Goal: Information Seeking & Learning: Learn about a topic

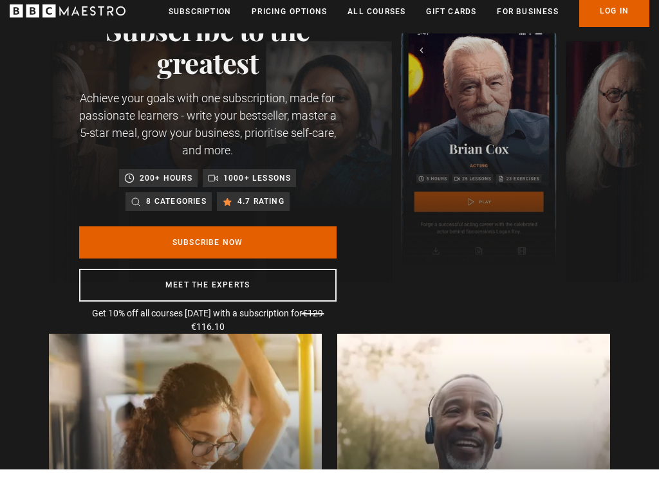
scroll to position [84, 0]
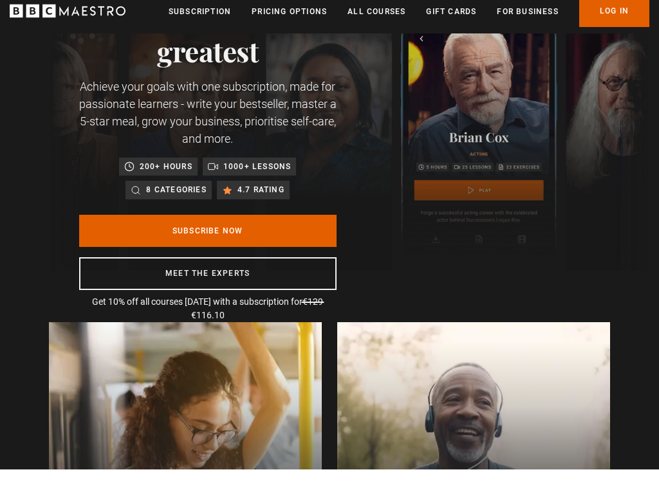
click at [252, 244] on link "Subscribe Now" at bounding box center [207, 242] width 257 height 32
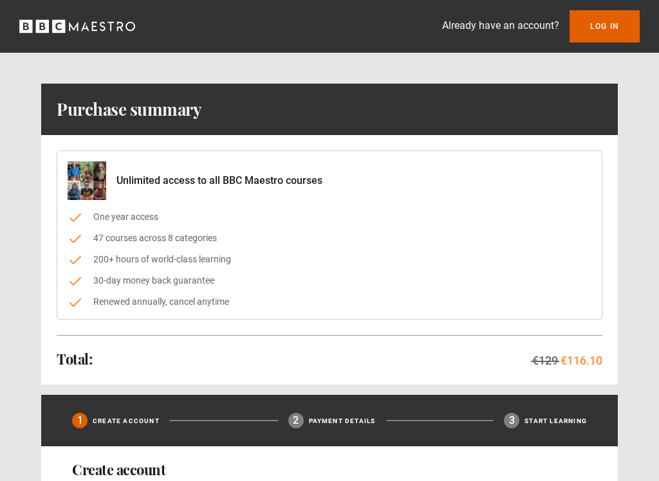
click at [608, 23] on link "Log In" at bounding box center [604, 26] width 70 height 32
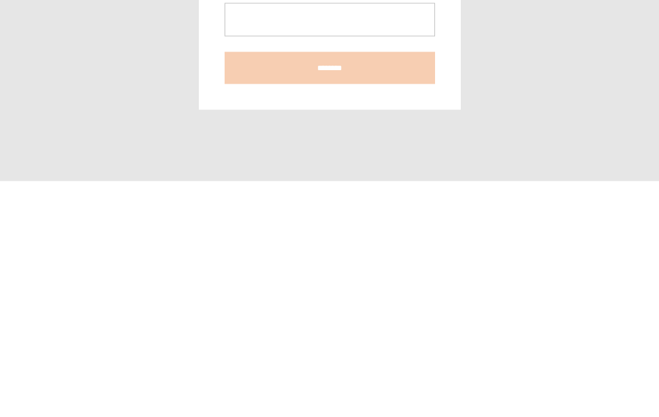
scroll to position [51, 0]
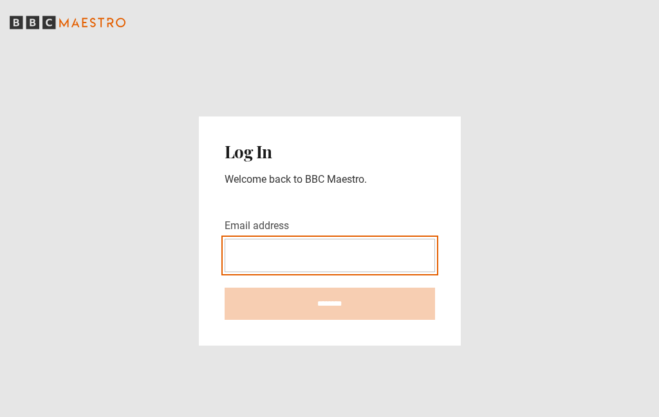
click at [295, 239] on input "Email address" at bounding box center [329, 255] width 210 height 33
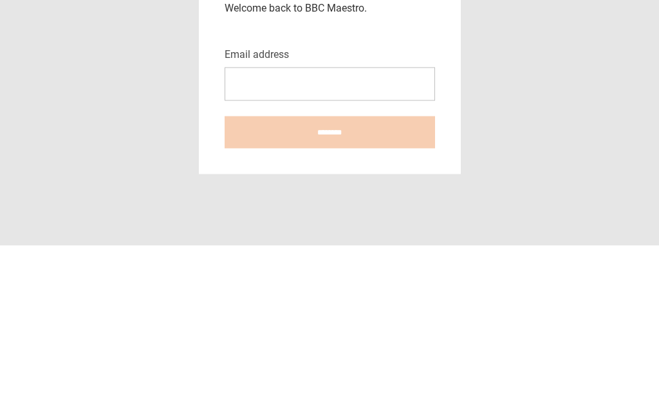
type input "**********"
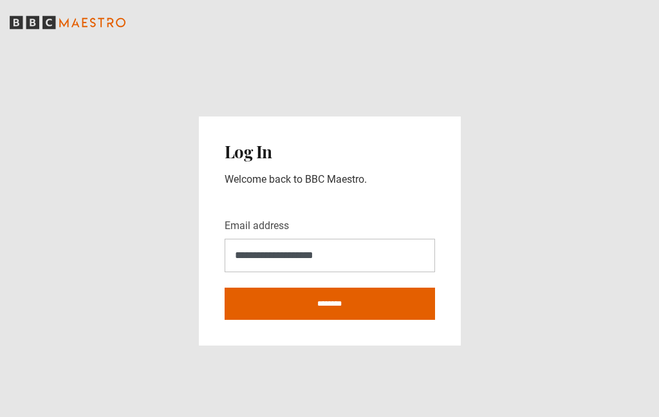
click at [315, 288] on input "********" at bounding box center [329, 304] width 210 height 32
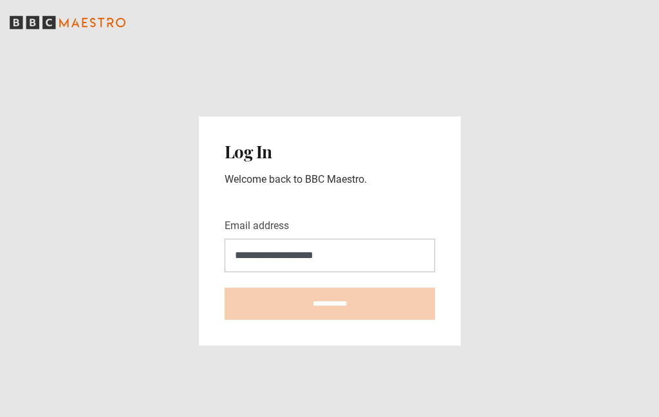
type input "**********"
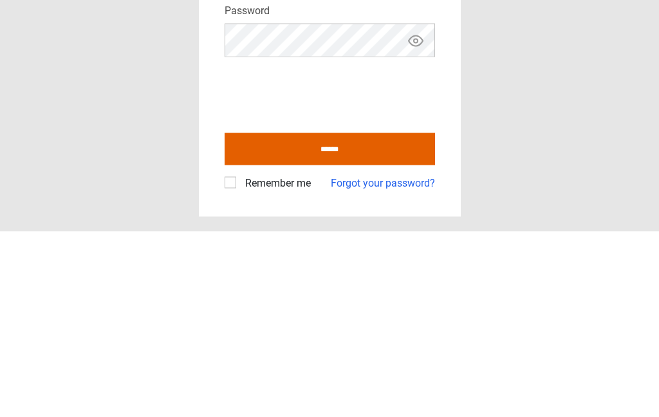
scroll to position [51, 0]
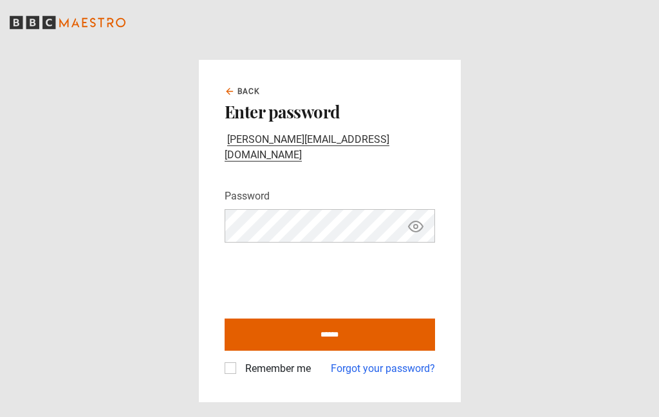
click at [339, 318] on input "******" at bounding box center [329, 334] width 210 height 32
type input "**********"
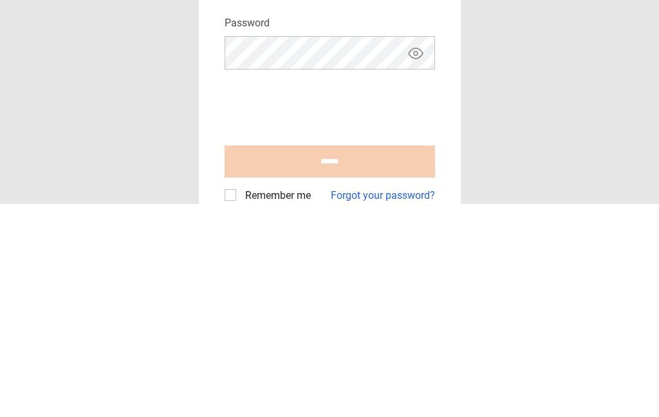
scroll to position [51, 0]
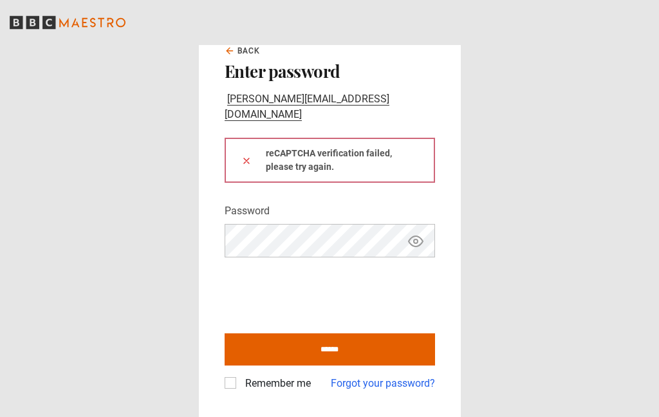
click at [349, 333] on input "******" at bounding box center [329, 349] width 210 height 32
type input "**********"
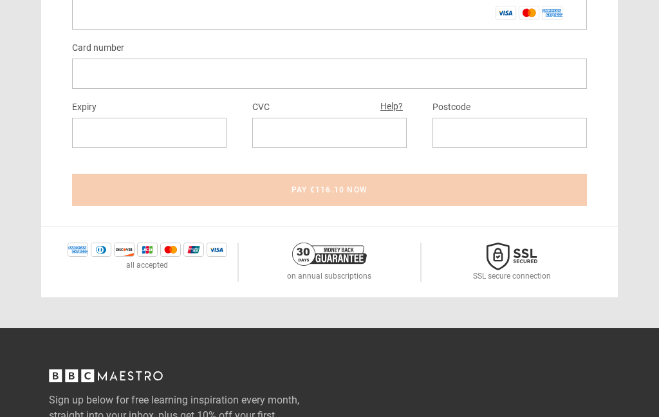
scroll to position [848, 0]
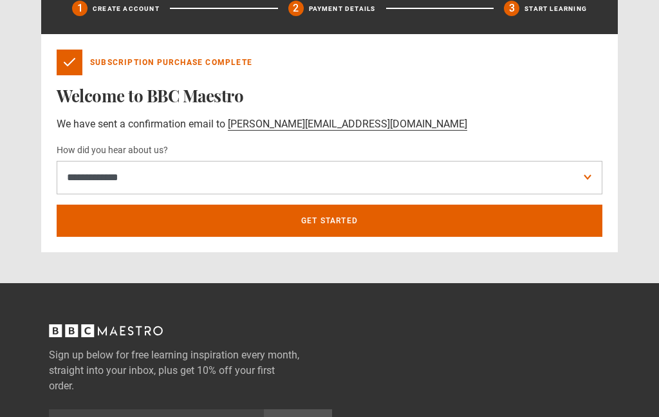
scroll to position [443, 0]
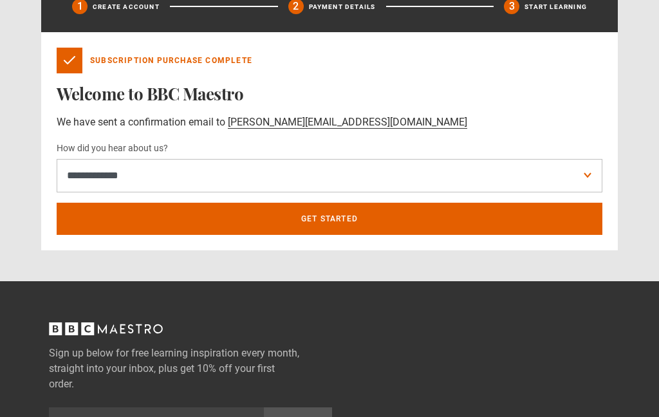
click at [321, 216] on link "Get Started" at bounding box center [329, 219] width 545 height 32
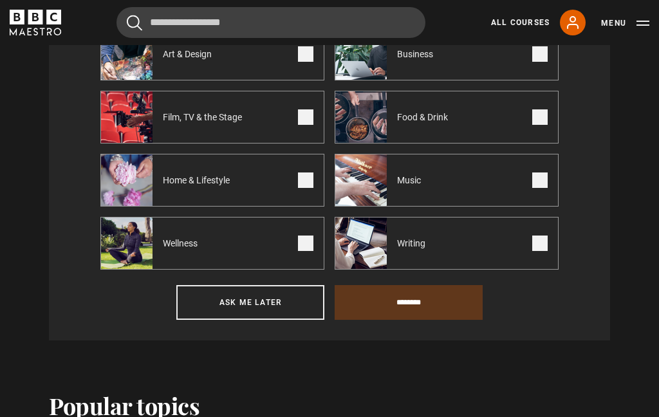
scroll to position [538, 0]
click at [538, 246] on span at bounding box center [539, 243] width 15 height 15
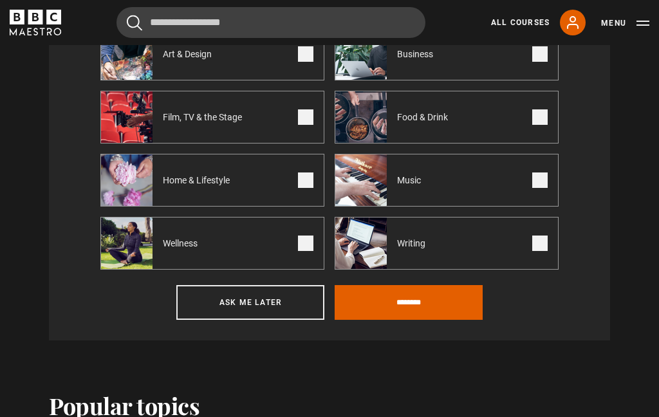
scroll to position [539, 0]
click at [425, 312] on input "********" at bounding box center [408, 302] width 148 height 35
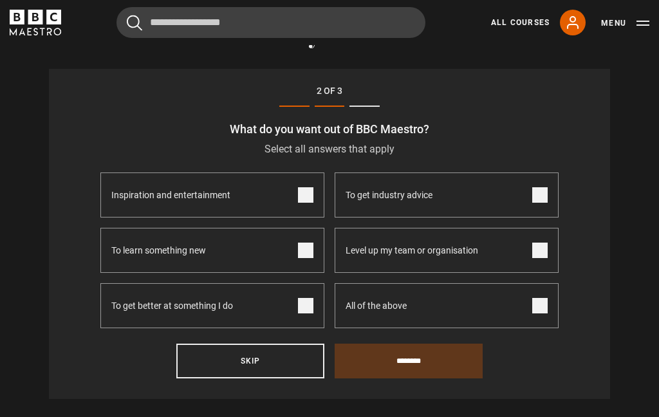
scroll to position [367, 0]
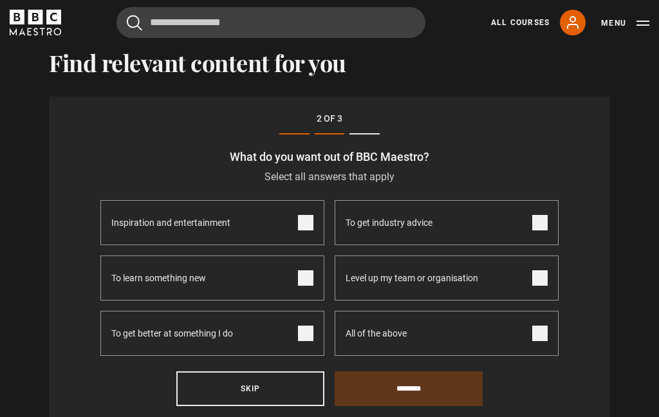
click at [308, 274] on span at bounding box center [305, 277] width 15 height 15
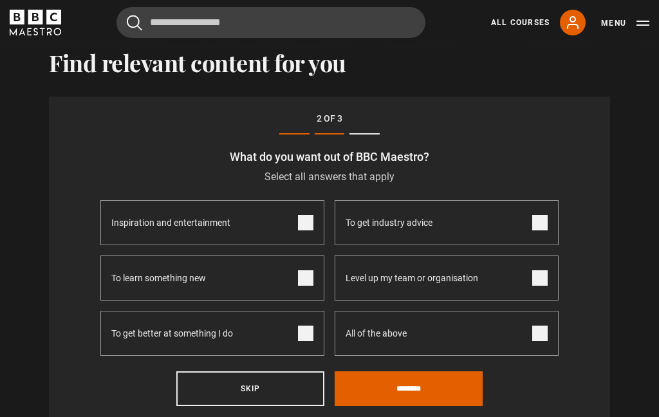
click at [304, 329] on span at bounding box center [305, 332] width 15 height 15
click at [314, 338] on label "To get better at something I do" at bounding box center [212, 333] width 224 height 45
click at [300, 280] on span at bounding box center [305, 277] width 15 height 15
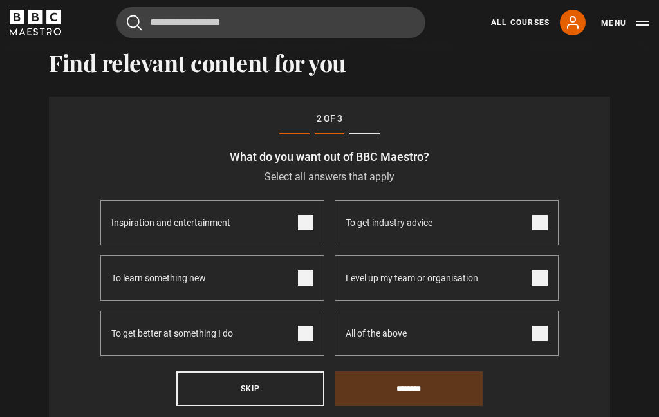
click at [556, 330] on label "All of the above" at bounding box center [446, 333] width 224 height 45
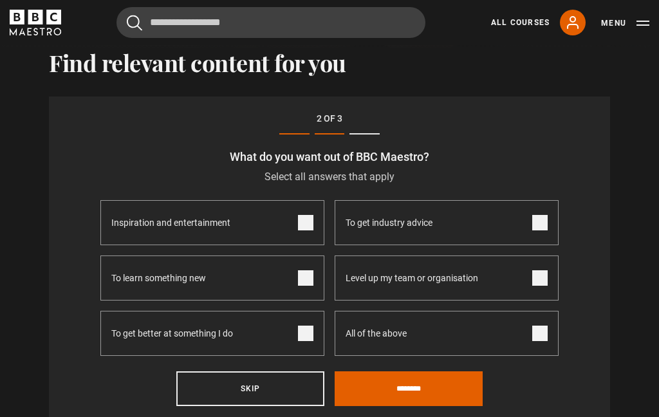
click at [538, 329] on span at bounding box center [539, 332] width 15 height 15
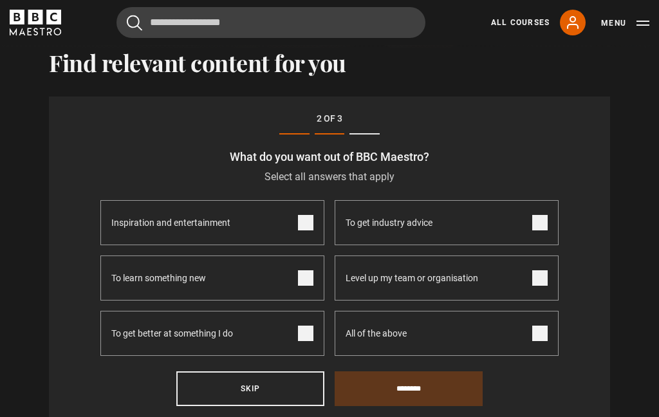
click at [535, 331] on span at bounding box center [539, 332] width 15 height 15
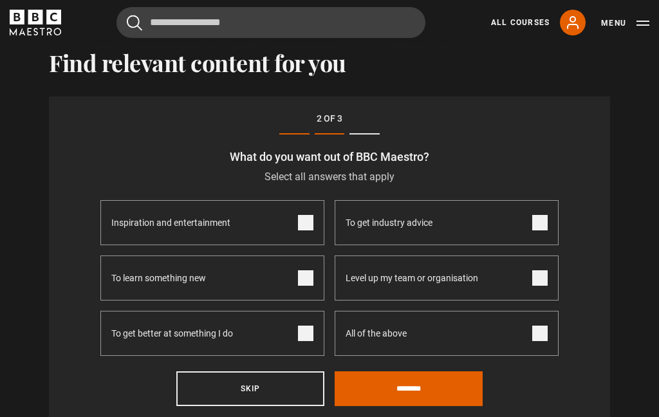
click at [408, 383] on input "********" at bounding box center [408, 388] width 148 height 35
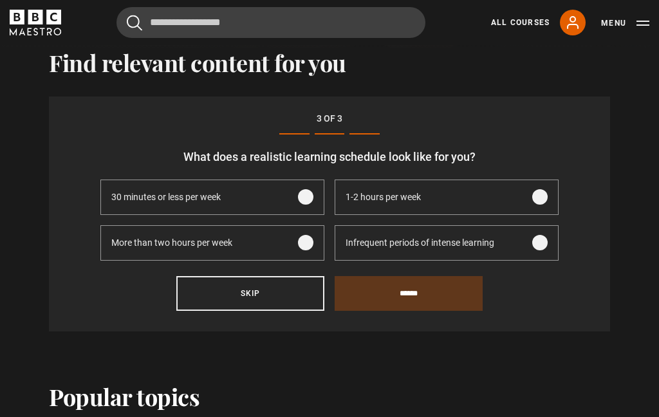
click at [546, 242] on span at bounding box center [539, 242] width 15 height 15
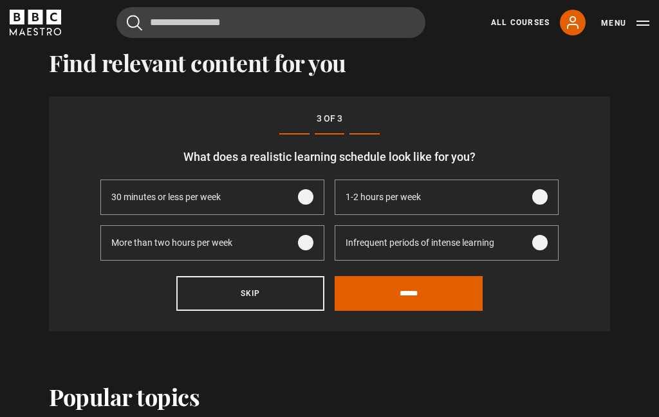
click at [437, 299] on input "******" at bounding box center [408, 293] width 148 height 35
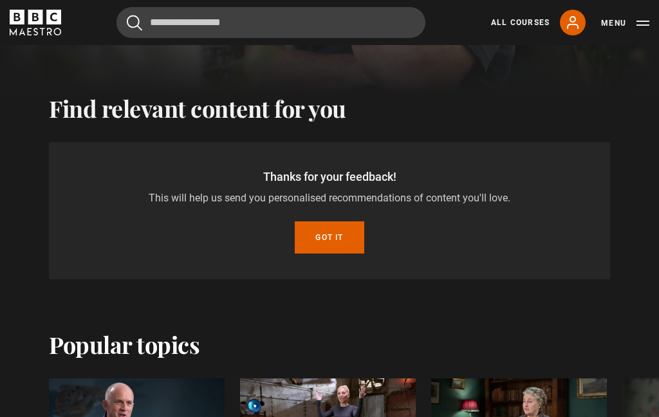
scroll to position [319, 0]
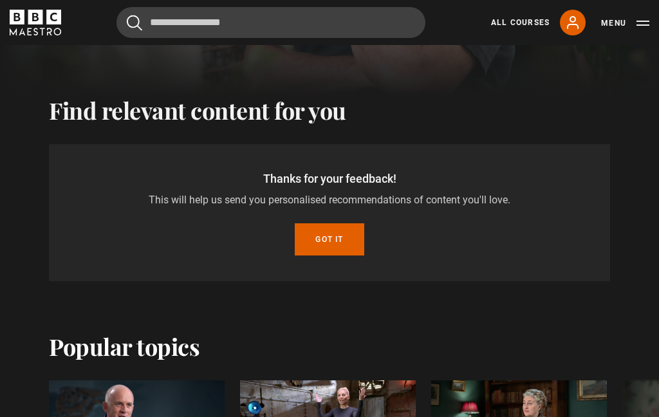
click at [338, 245] on button "Got it" at bounding box center [329, 239] width 69 height 32
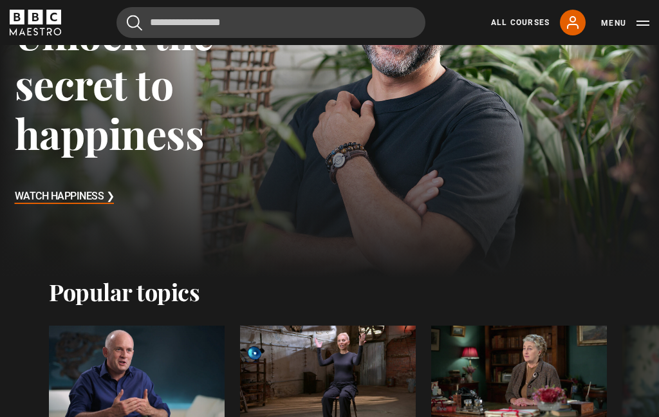
scroll to position [98, 0]
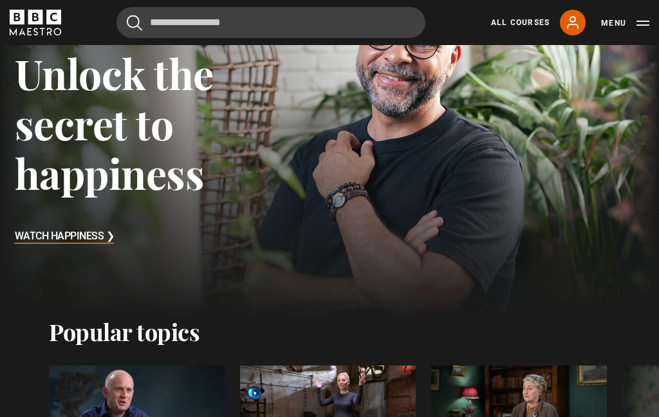
click at [517, 21] on link "All Courses" at bounding box center [520, 23] width 59 height 12
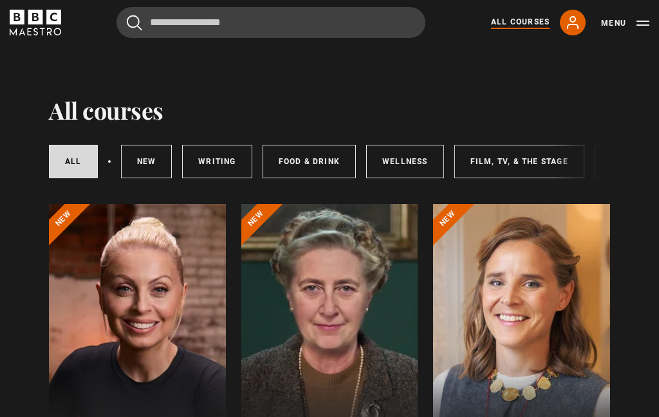
click at [220, 156] on link "Writing" at bounding box center [216, 161] width 69 height 33
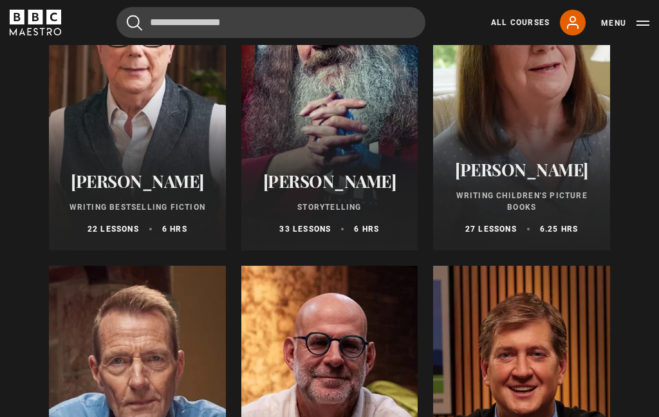
scroll to position [587, 0]
click at [136, 116] on div at bounding box center [137, 95] width 177 height 309
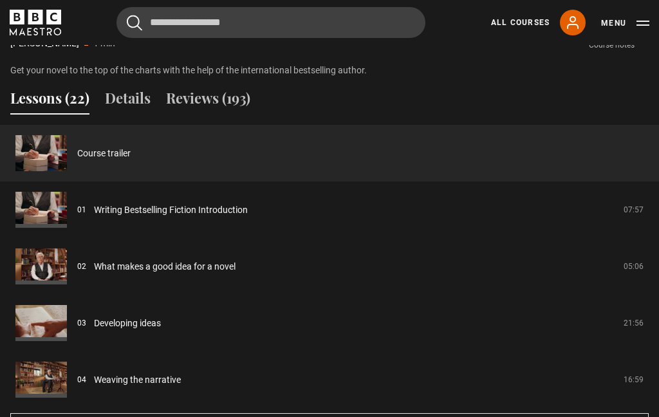
scroll to position [967, 0]
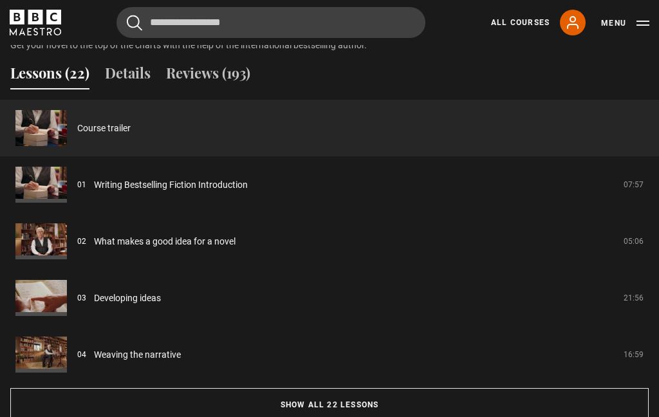
click at [94, 183] on link "Writing Bestselling Fiction Introduction" at bounding box center [171, 185] width 154 height 14
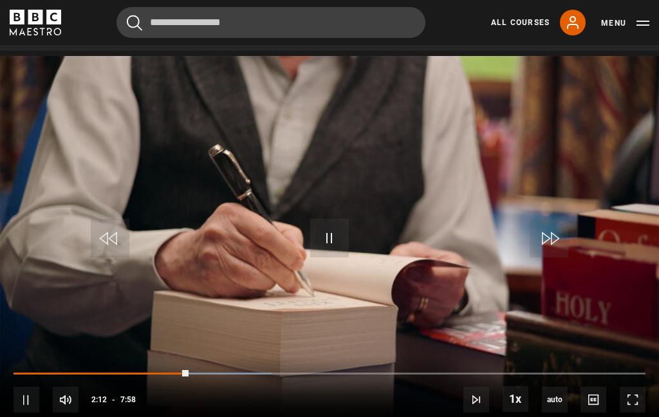
scroll to position [542, 0]
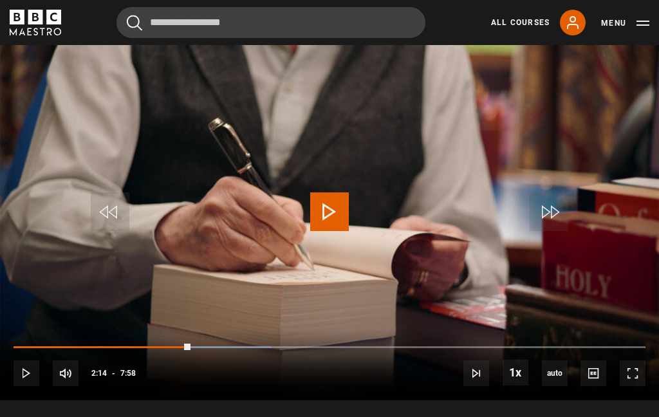
click at [142, 90] on video-js "Video Player is loading. Play Lesson Writing Bestselling Fiction Introduction 1…" at bounding box center [329, 215] width 659 height 370
click at [159, 103] on video-js "Video Player is loading. Play Lesson Writing Bestselling Fiction Introduction 1…" at bounding box center [329, 215] width 659 height 370
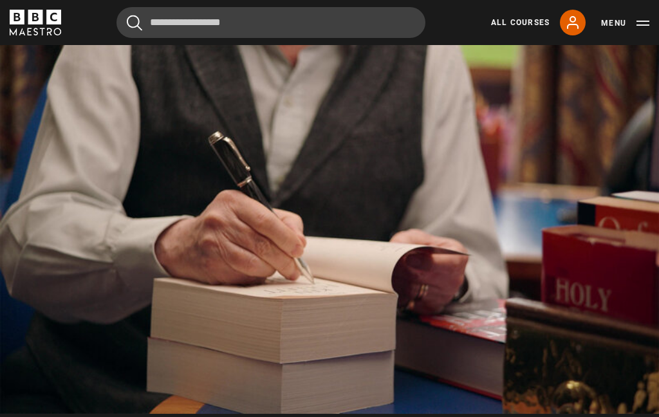
scroll to position [523, 0]
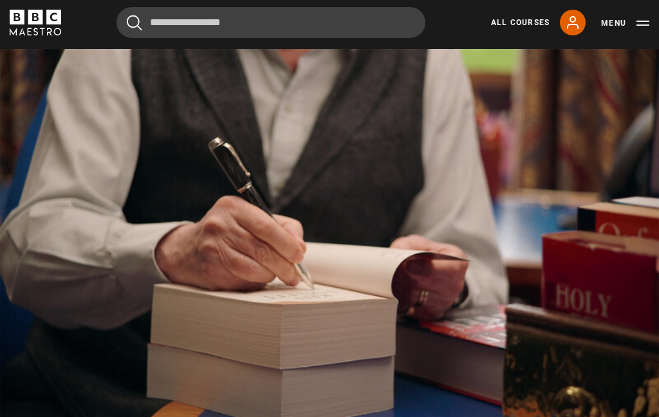
click at [145, 172] on video-js "Video Player is loading. Play Lesson Writing Bestselling Fiction Introduction 1…" at bounding box center [329, 234] width 659 height 370
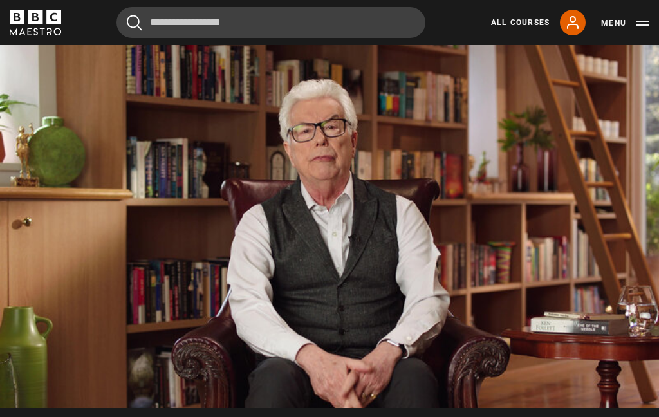
scroll to position [516, 0]
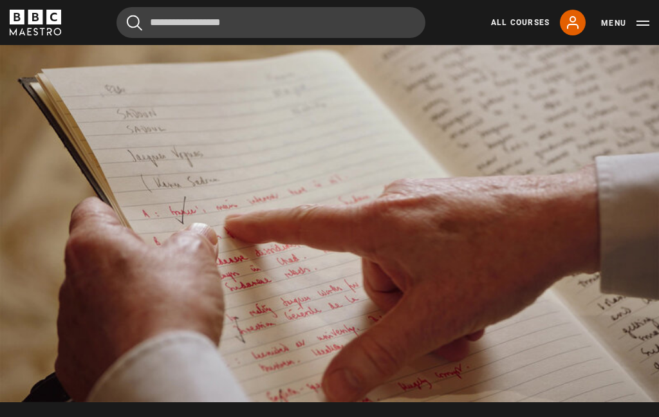
scroll to position [525, 0]
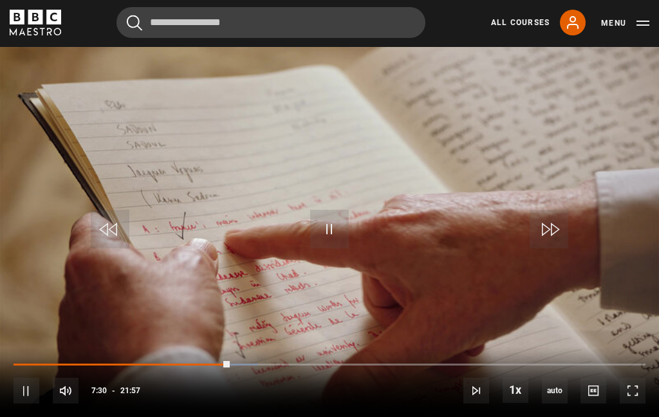
click at [289, 235] on video-js "Video Player is loading. Play Lesson Developing ideas 10s Skip Back 10 seconds …" at bounding box center [329, 232] width 659 height 370
click at [109, 117] on video-js "Video Player is loading. Play Lesson Developing ideas 10s Skip Back 10 seconds …" at bounding box center [329, 232] width 659 height 370
click at [240, 209] on video-js "Video Player is loading. Play Lesson Developing ideas 10s Skip Back 10 seconds …" at bounding box center [329, 232] width 659 height 370
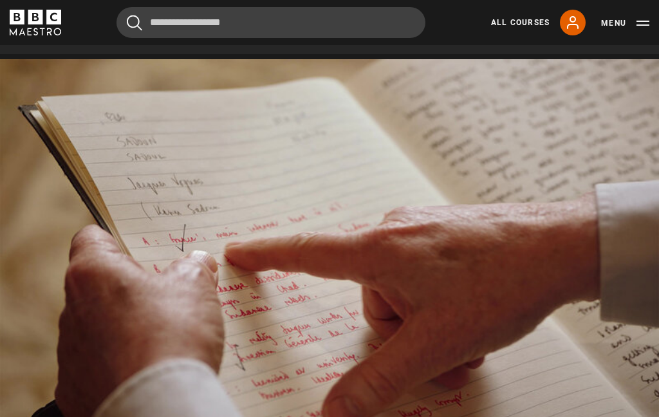
scroll to position [511, 0]
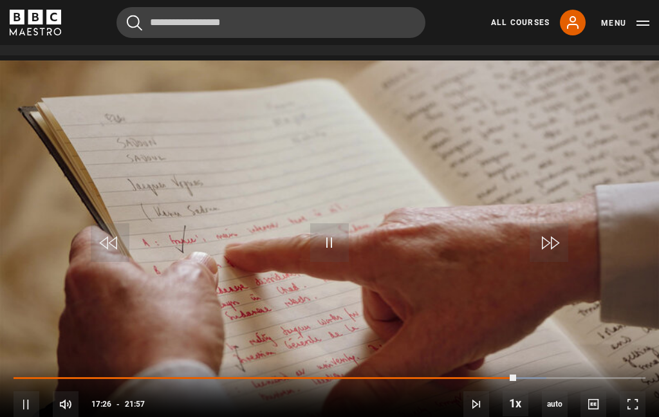
click at [154, 389] on div "10s Skip Back 10 seconds Pause 10s Skip Forward 10 seconds Loaded : 84.28% Paus…" at bounding box center [329, 395] width 659 height 71
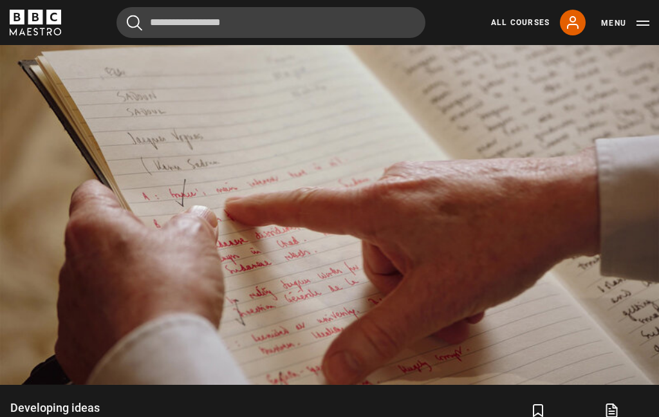
scroll to position [558, 0]
click at [133, 266] on video-js "Video Player is loading. Play Lesson Developing ideas 10s Skip Back 10 seconds …" at bounding box center [329, 199] width 659 height 370
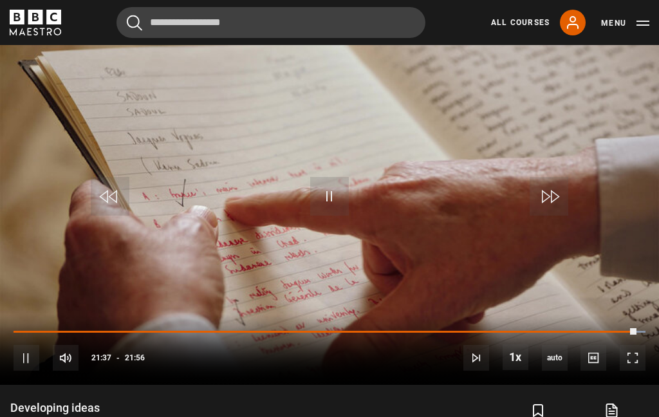
click at [226, 198] on video-js "Video Player is loading. Play Lesson Developing ideas 10s Skip Back 10 seconds …" at bounding box center [329, 199] width 659 height 370
click at [109, 204] on span "Video Player" at bounding box center [110, 196] width 39 height 39
click at [107, 215] on span "Video Player" at bounding box center [110, 196] width 39 height 39
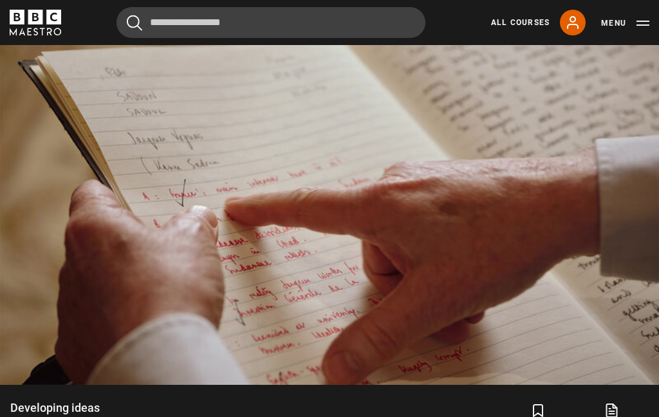
click at [167, 203] on video-js "Video Player is loading. Play Lesson Developing ideas 10s Skip Back 10 seconds …" at bounding box center [329, 199] width 659 height 370
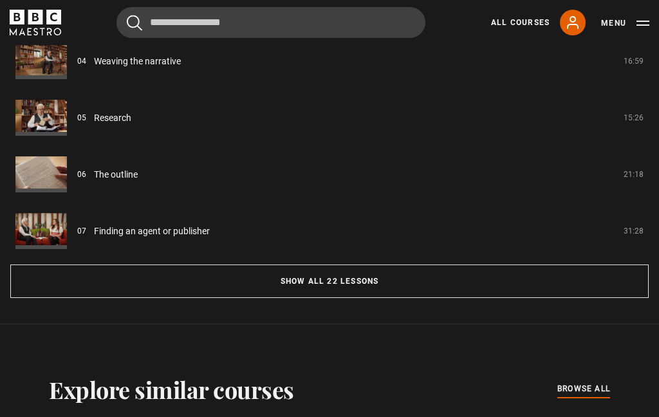
scroll to position [1142, 0]
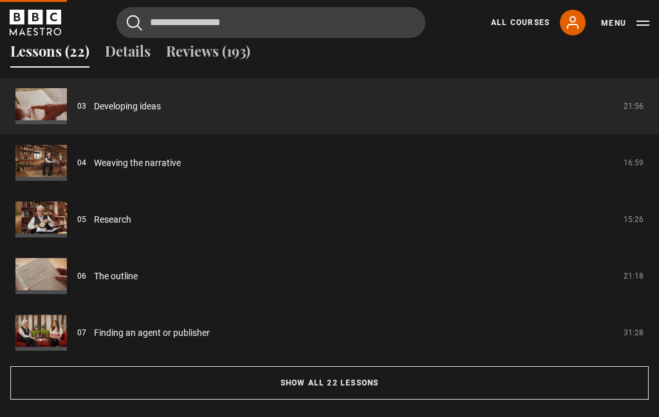
scroll to position [484, 0]
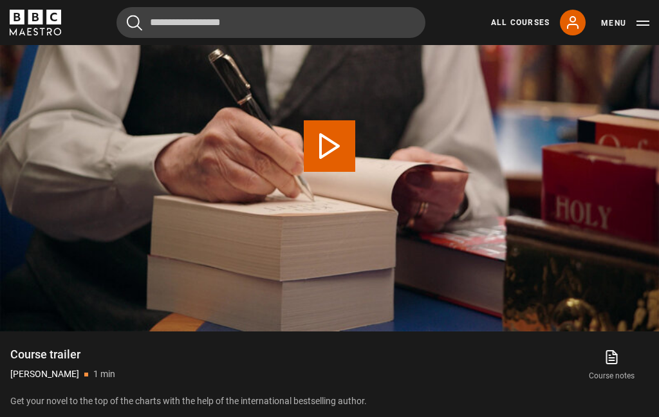
scroll to position [1161, 0]
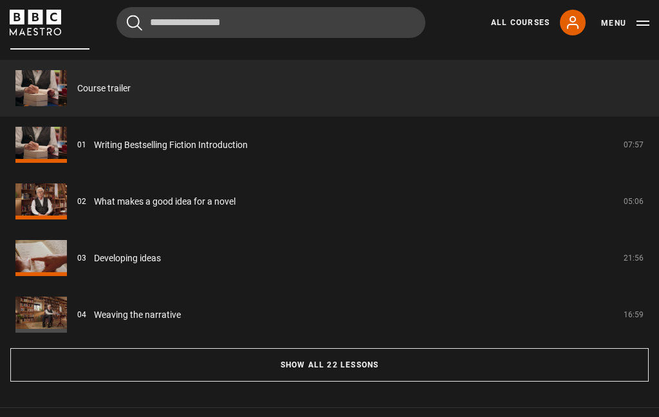
click at [94, 265] on link "Developing ideas" at bounding box center [127, 258] width 67 height 14
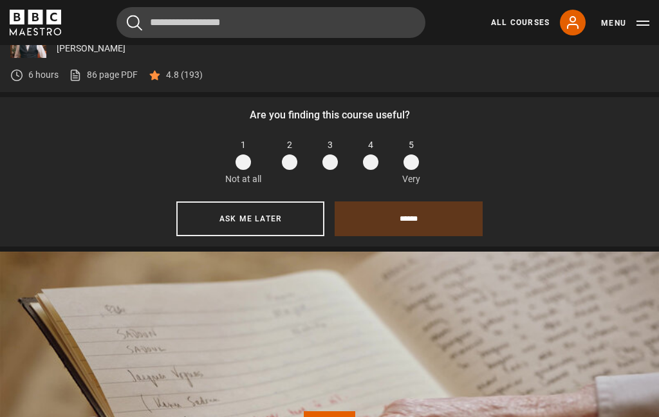
click at [374, 166] on span at bounding box center [370, 161] width 15 height 15
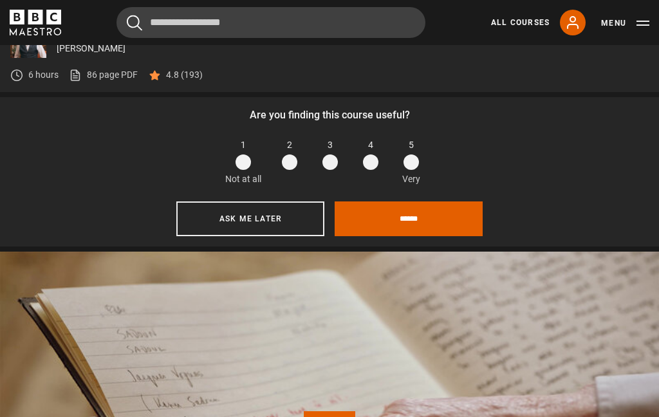
scroll to position [475, 0]
click at [405, 225] on input "******" at bounding box center [408, 218] width 148 height 35
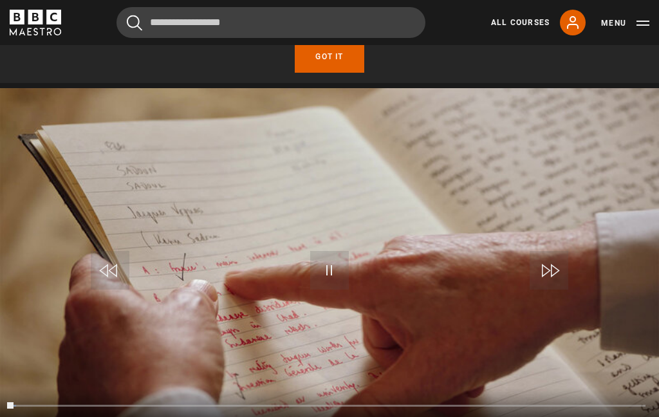
scroll to position [608, 0]
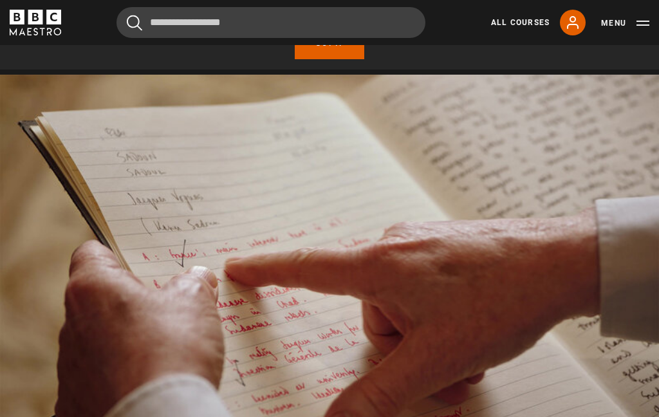
click at [57, 306] on video-js "Video Player is loading. Play Lesson Developing ideas 10s Skip Back 10 seconds …" at bounding box center [329, 260] width 659 height 370
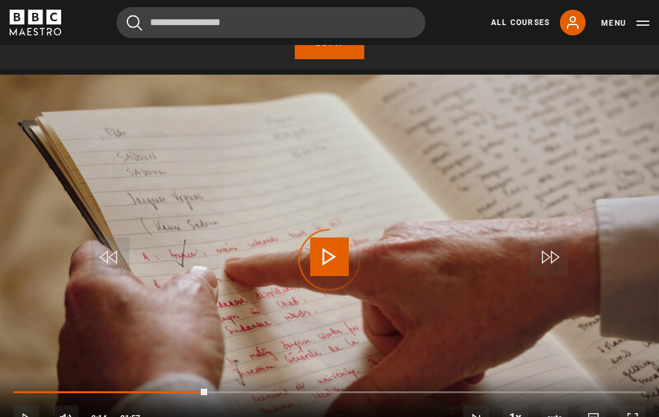
scroll to position [608, 0]
click at [334, 270] on div "Video Player is loading." at bounding box center [329, 260] width 64 height 64
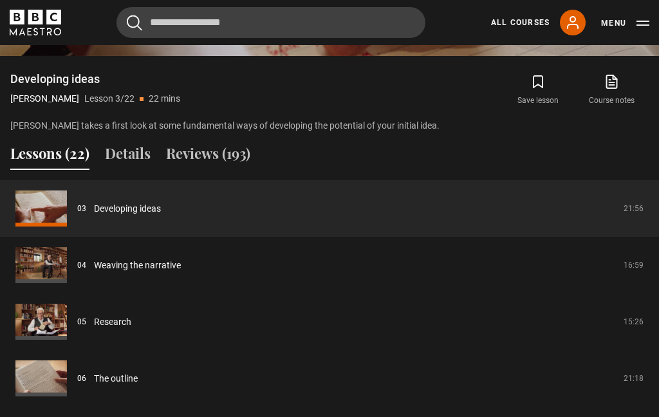
scroll to position [996, 0]
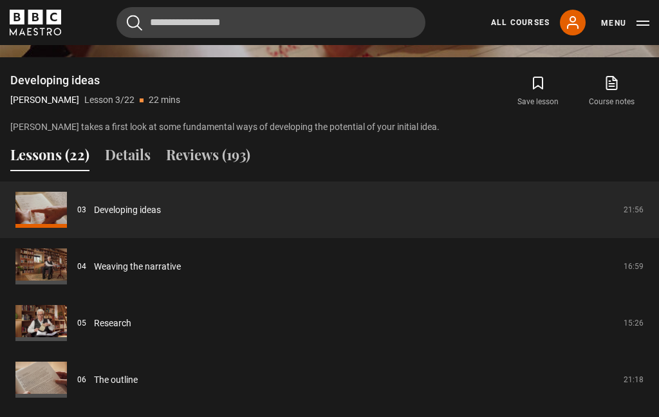
click at [94, 273] on link "Weaving the narrative" at bounding box center [137, 267] width 87 height 14
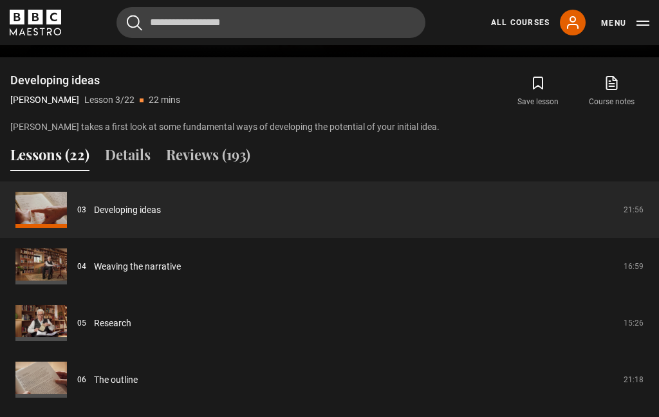
click at [94, 260] on link "Weaving the narrative" at bounding box center [137, 267] width 87 height 14
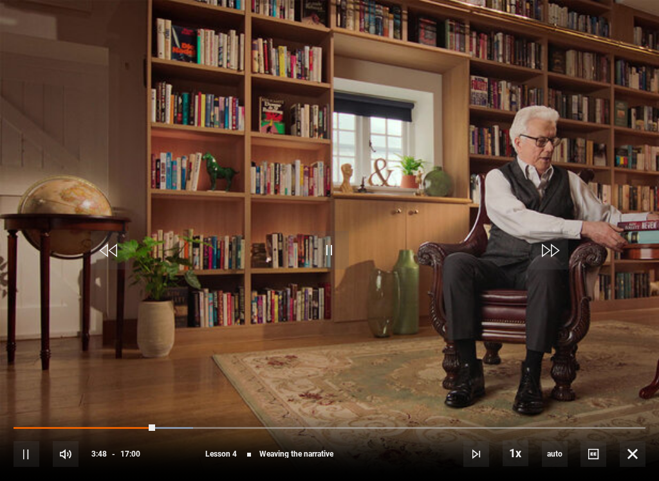
click at [190, 197] on video-js "Video Player is loading. Play Lesson Weaving the narrative 10s Skip Back 10 sec…" at bounding box center [329, 240] width 659 height 481
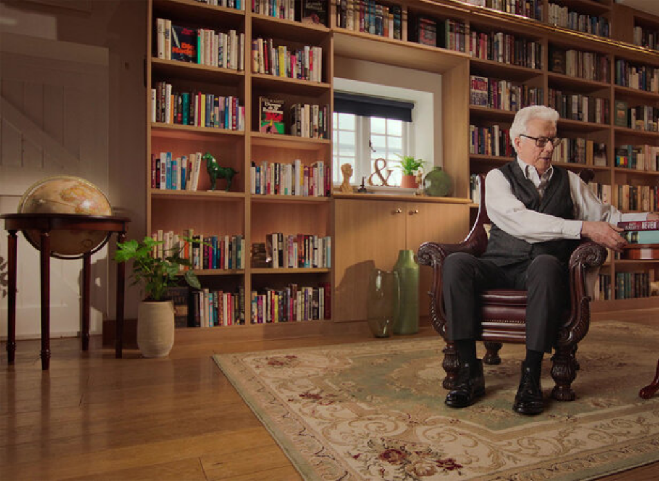
click at [221, 212] on video-js "Video Player is loading. Play Lesson Weaving the narrative 10s Skip Back 10 sec…" at bounding box center [329, 240] width 659 height 481
click at [342, 203] on video-js "Video Player is loading. Play Lesson Weaving the narrative 10s Skip Back 10 sec…" at bounding box center [329, 240] width 659 height 481
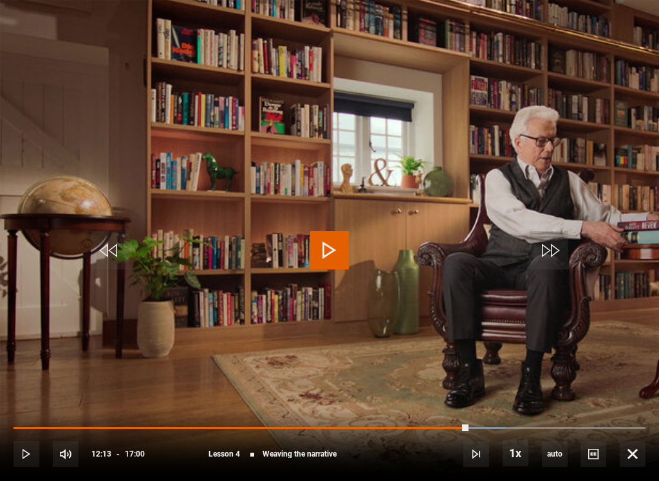
click at [652, 7] on video-js "Video Player is loading. Play Lesson Weaving the narrative 10s Skip Back 10 sec…" at bounding box center [329, 240] width 659 height 481
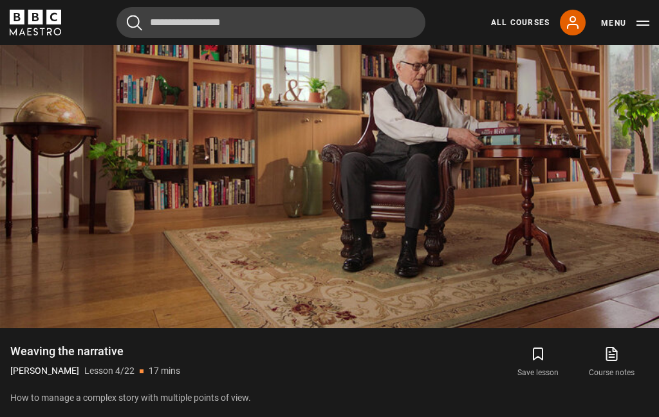
scroll to position [614, 0]
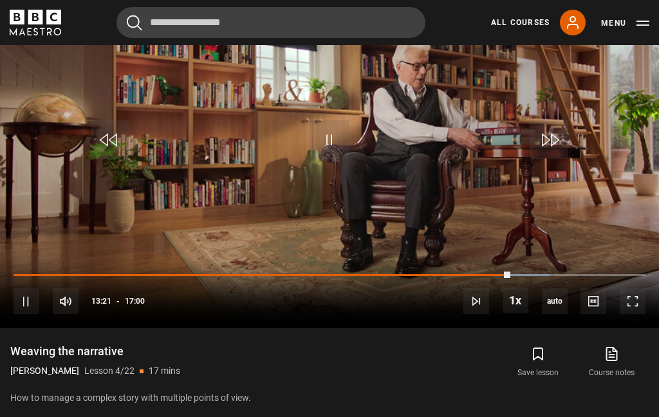
click at [415, 234] on video-js "Video Player is loading. Play Lesson Weaving the narrative 10s Skip Back 10 sec…" at bounding box center [329, 143] width 659 height 370
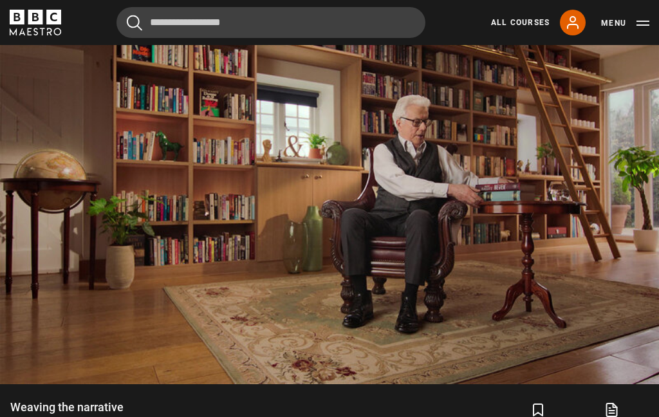
scroll to position [558, 0]
click at [198, 138] on video-js "Video Player is loading. Play Lesson Weaving the narrative 10s Skip Back 10 sec…" at bounding box center [329, 199] width 659 height 370
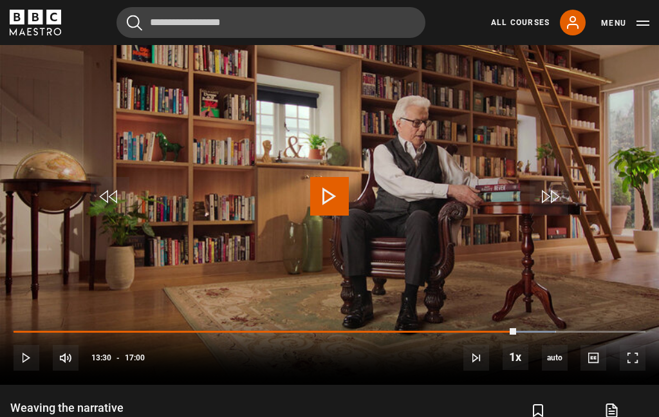
click at [199, 147] on video-js "Video Player is loading. Play Lesson Weaving the narrative 10s Skip Back 10 sec…" at bounding box center [329, 199] width 659 height 370
click at [206, 146] on video-js "Video Player is loading. Play Lesson Weaving the narrative 10s Skip Back 10 sec…" at bounding box center [329, 199] width 659 height 370
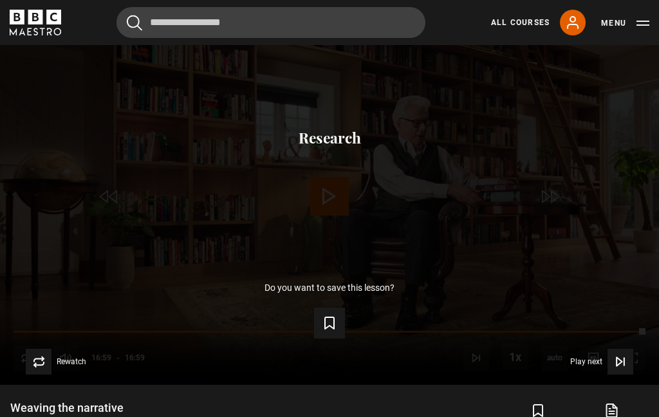
click at [221, 157] on div "Up next Research Cancel" at bounding box center [329, 154] width 617 height 48
click at [222, 178] on div "8 Cancel" at bounding box center [329, 166] width 617 height 29
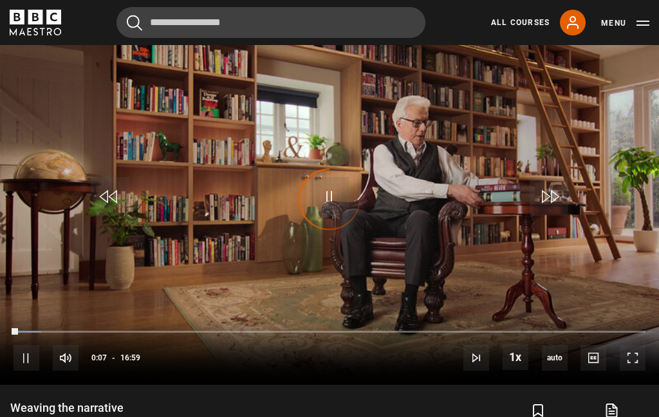
click at [340, 169] on video-js "Video Player is loading. Play Lesson Weaving the narrative 10s Skip Back 10 sec…" at bounding box center [329, 199] width 659 height 370
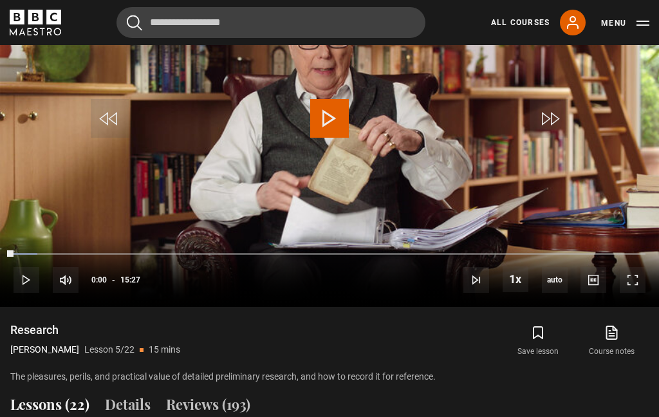
scroll to position [639, 0]
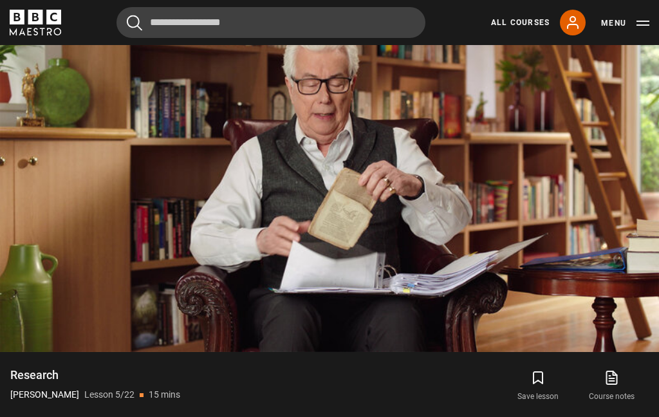
scroll to position [589, 0]
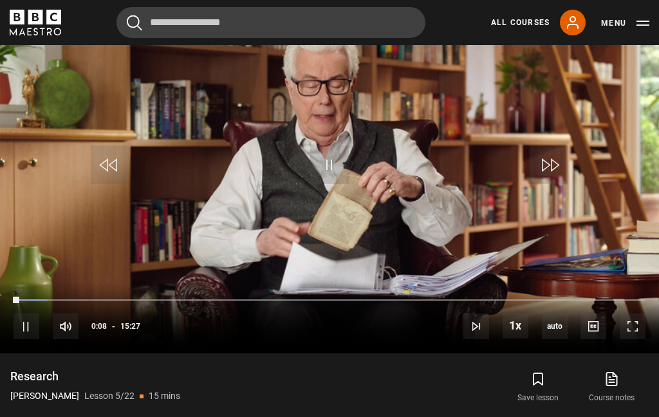
click at [464, 302] on div "Loaded : 5.39%" at bounding box center [330, 300] width 632 height 3
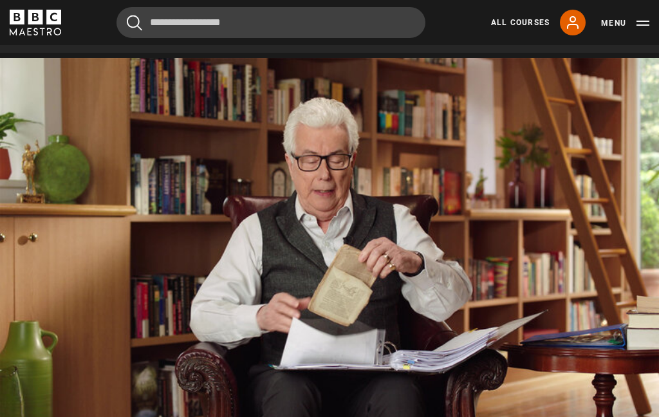
scroll to position [509, 0]
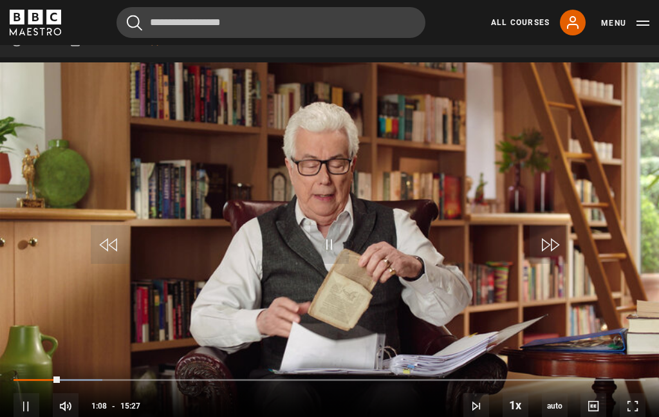
click at [363, 230] on video-js "Video Player is loading. Play Lesson Research 10s Skip Back 10 seconds Pause 10…" at bounding box center [329, 247] width 659 height 370
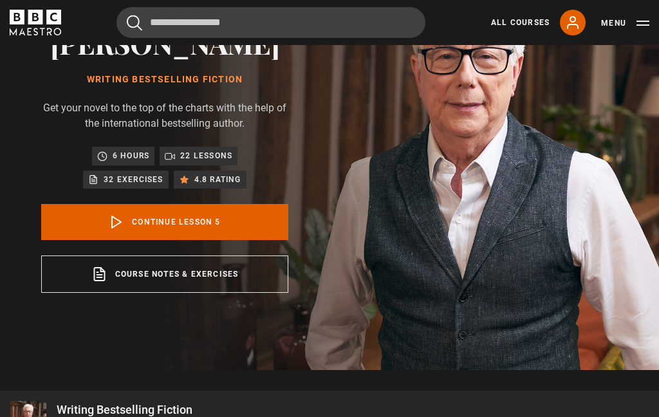
scroll to position [100, 0]
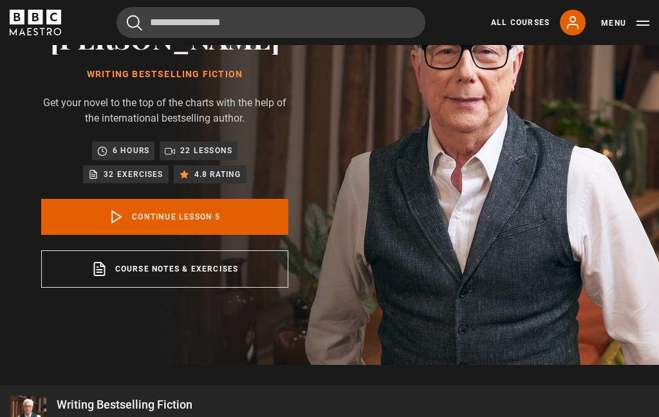
click at [203, 214] on link "Continue lesson 5" at bounding box center [164, 217] width 247 height 36
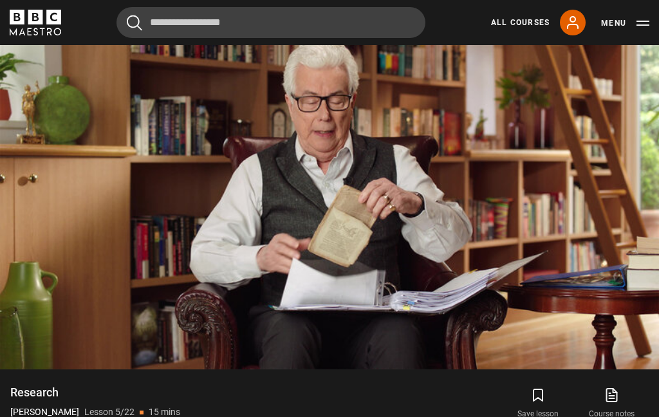
scroll to position [574, 0]
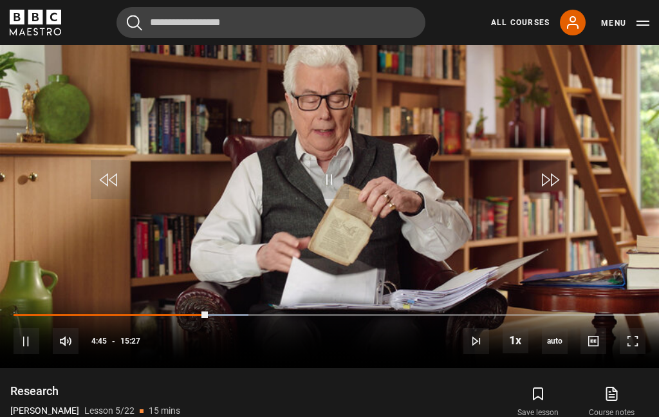
click at [192, 228] on video-js "Video Player is loading. Play Lesson Research 10s Skip Back 10 seconds Pause 10…" at bounding box center [329, 182] width 659 height 370
click at [369, 194] on video-js "Video Player is loading. Play Lesson Research 10s Skip Back 10 seconds Pause 10…" at bounding box center [329, 182] width 659 height 370
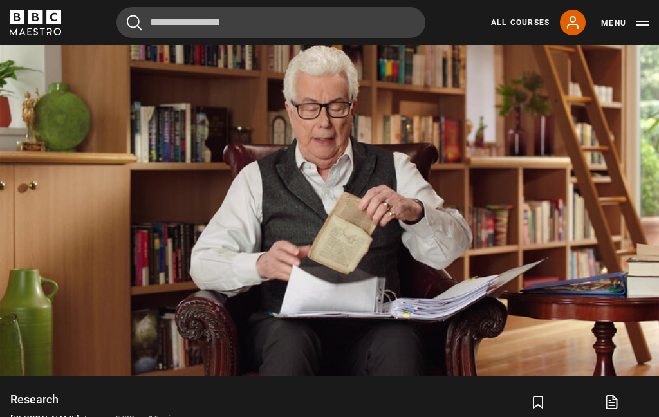
scroll to position [565, 0]
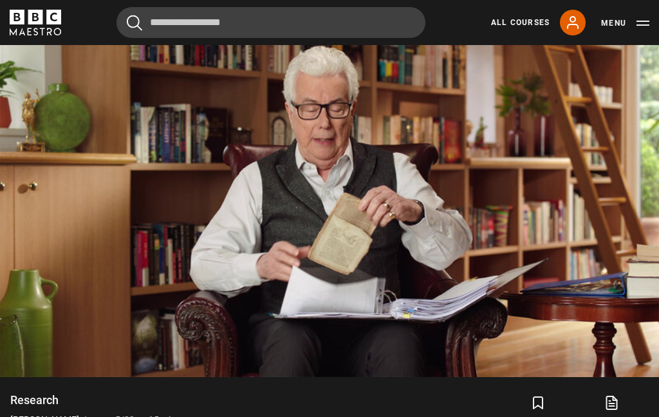
click at [202, 122] on video-js "Video Player is loading. Play Lesson Research 10s Skip Back 10 seconds Pause 10…" at bounding box center [329, 191] width 659 height 370
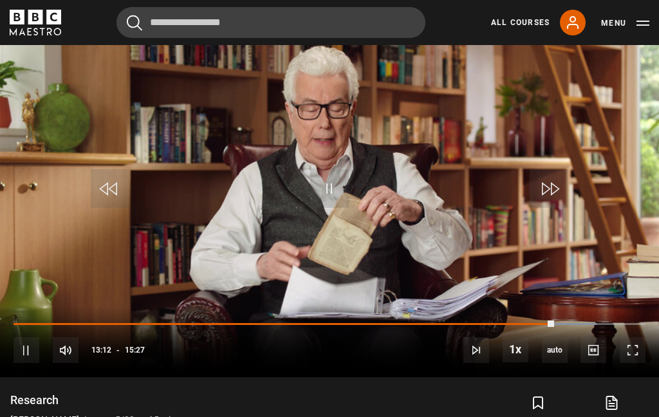
click at [194, 100] on video-js "Video Player is loading. Play Lesson Research 10s Skip Back 10 seconds Pause 10…" at bounding box center [329, 191] width 659 height 370
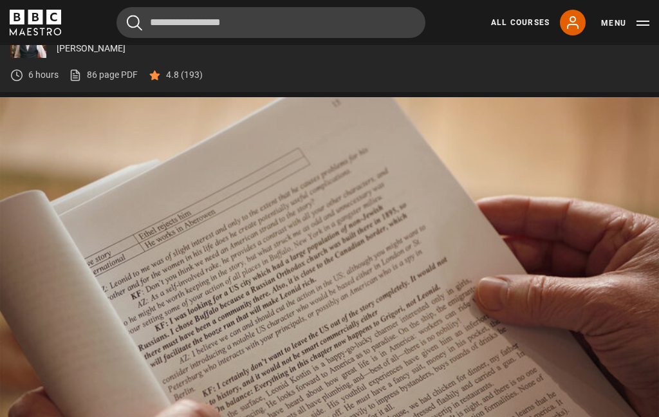
scroll to position [535, 0]
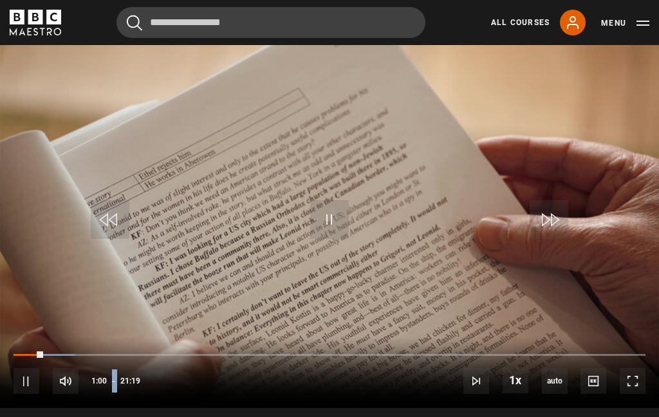
click at [175, 69] on video-js "Video Player is loading. Play Lesson The outline 10s Skip Back 10 seconds Pause…" at bounding box center [329, 222] width 659 height 370
click at [181, 69] on video-js "Video Player is loading. Play Lesson The outline 10s Skip Back 10 seconds Pause…" at bounding box center [329, 222] width 659 height 370
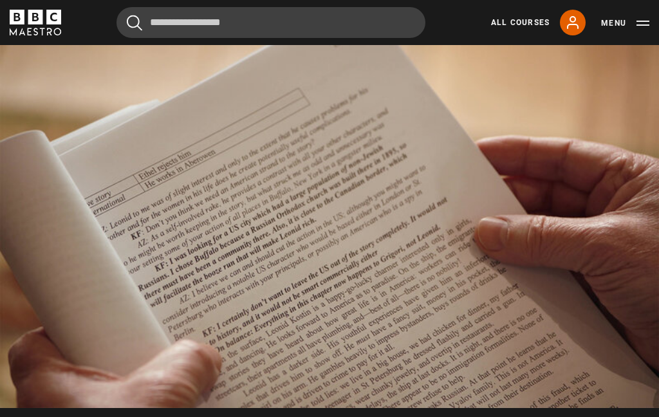
click at [174, 113] on video-js "Video Player is loading. Play Lesson The outline 10s Skip Back 10 seconds Pause…" at bounding box center [329, 222] width 659 height 370
click at [343, 194] on video-js "Video Player is loading. Play Lesson The outline 10s Skip Back 10 seconds Pause…" at bounding box center [329, 222] width 659 height 370
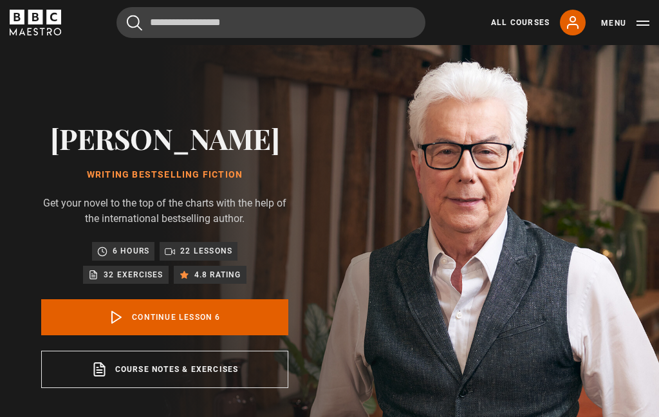
scroll to position [0, 0]
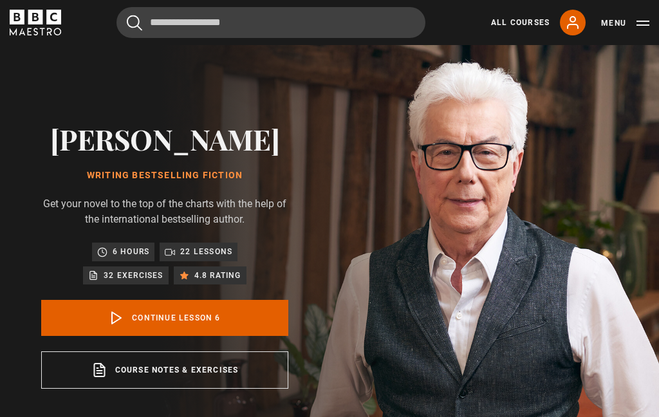
click at [206, 313] on link "Continue lesson 6" at bounding box center [164, 318] width 247 height 36
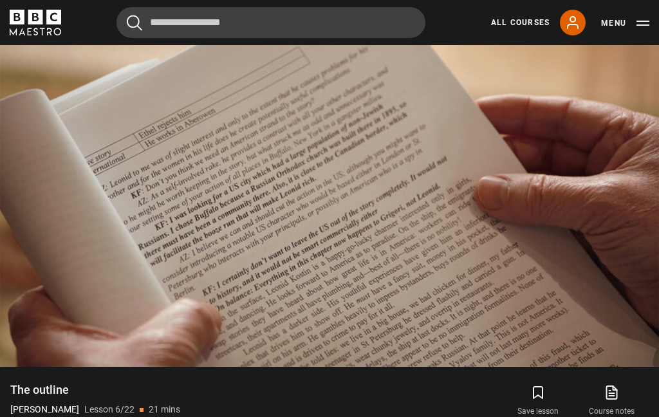
scroll to position [553, 0]
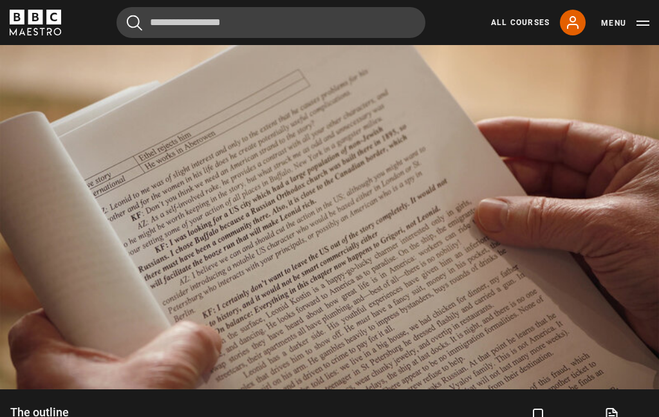
click at [205, 209] on video-js "Video Player is loading. Play Lesson The outline 10s Skip Back 10 seconds Pause…" at bounding box center [329, 204] width 659 height 370
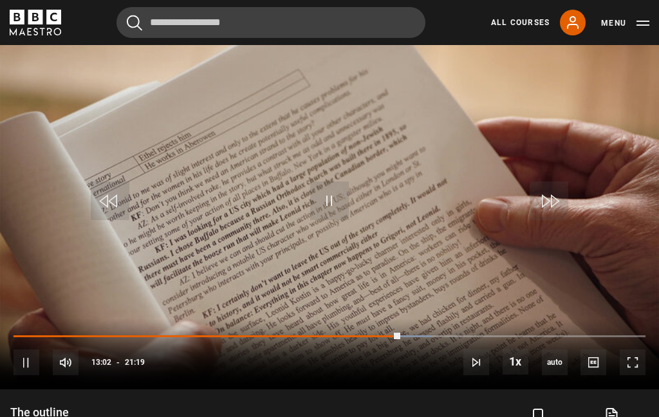
click at [178, 190] on video-js "Video Player is loading. Play Lesson The outline 10s Skip Back 10 seconds Pause…" at bounding box center [329, 204] width 659 height 370
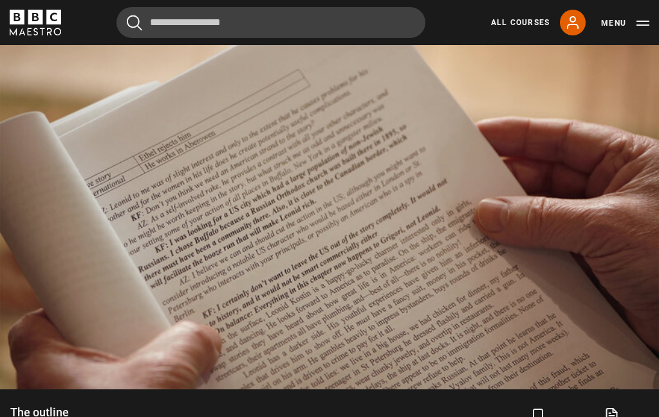
click at [111, 91] on video-js "Video Player is loading. Play Lesson The outline 10s Skip Back 10 seconds Pause…" at bounding box center [329, 204] width 659 height 370
click at [172, 123] on video-js "Video Player is loading. Play Lesson The outline 10s Skip Back 10 seconds Pause…" at bounding box center [329, 204] width 659 height 370
click at [249, 139] on video-js "Video Player is loading. Play Lesson The outline 10s Skip Back 10 seconds Pause…" at bounding box center [329, 204] width 659 height 370
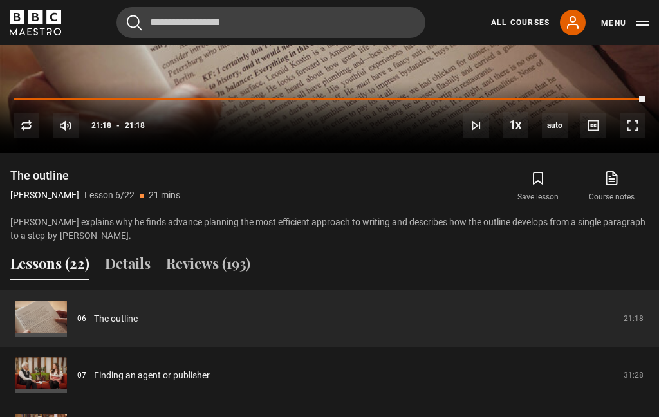
scroll to position [790, 0]
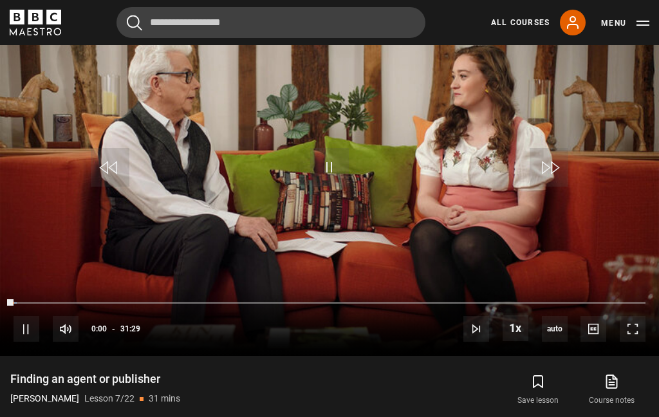
scroll to position [581, 0]
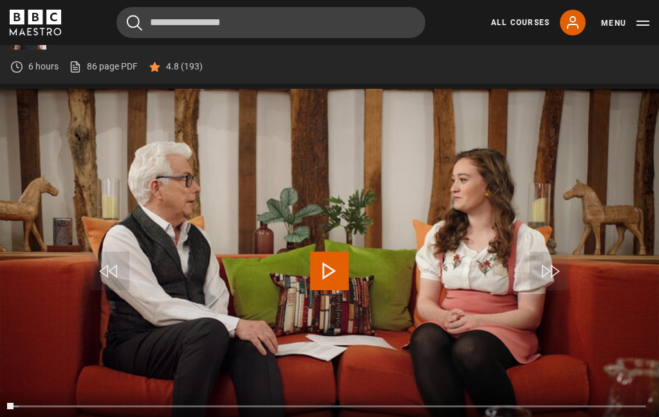
scroll to position [483, 0]
click at [196, 173] on video-js "Video Player is loading. Play Lesson Finding an agent or publisher 10s Skip Bac…" at bounding box center [329, 274] width 659 height 370
click at [315, 229] on video-js "Video Player is loading. Play Lesson Finding an agent or publisher 10s Skip Bac…" at bounding box center [329, 274] width 659 height 370
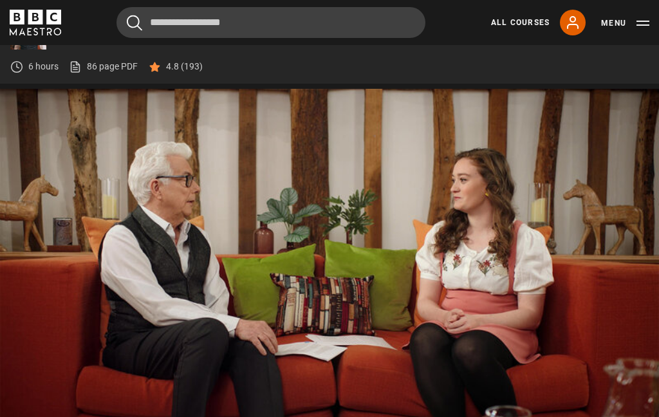
click at [166, 145] on video-js "Video Player is loading. Play Lesson Finding an agent or publisher 10s Skip Bac…" at bounding box center [329, 274] width 659 height 370
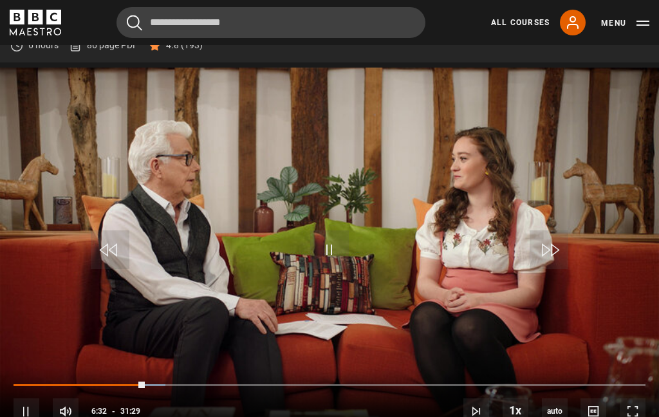
scroll to position [505, 0]
click at [327, 254] on span "Video Player" at bounding box center [329, 249] width 39 height 39
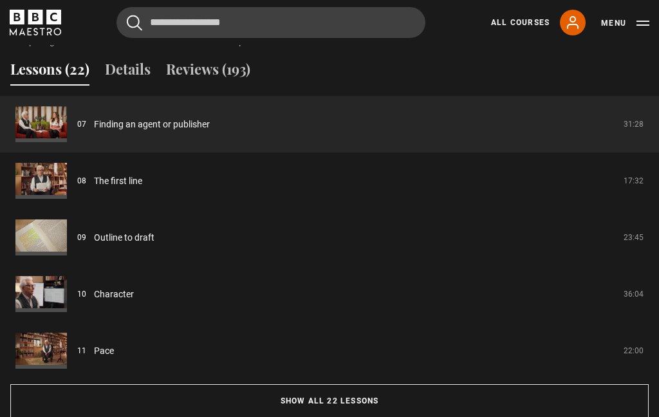
scroll to position [971, 0]
click at [94, 188] on link "The first line" at bounding box center [118, 181] width 48 height 14
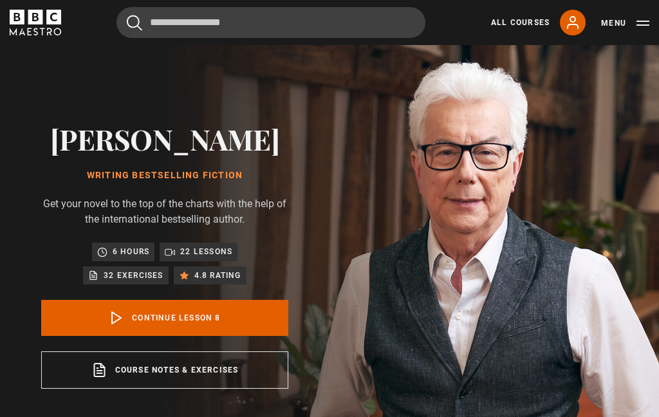
scroll to position [510, 0]
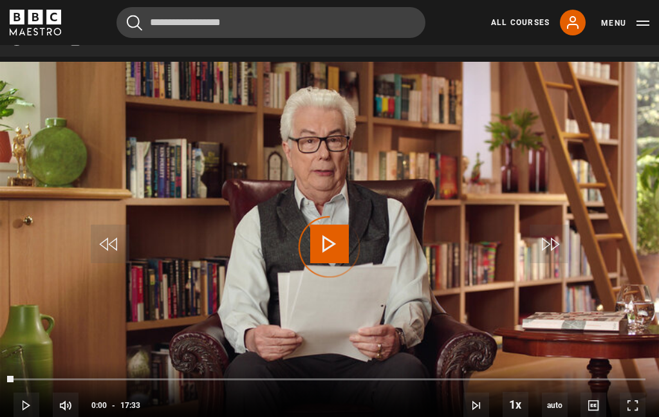
click at [326, 251] on div "Video Player is loading." at bounding box center [329, 247] width 64 height 64
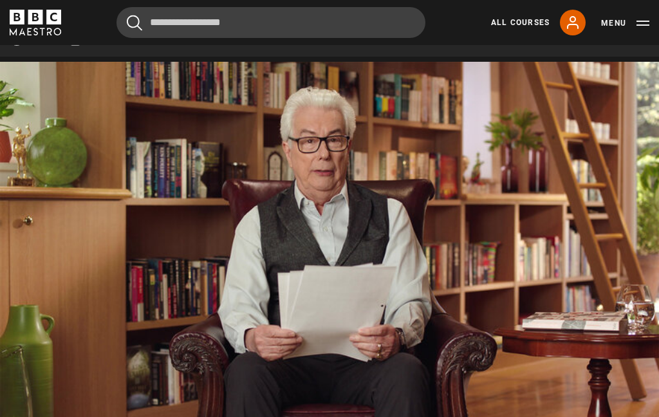
click at [169, 121] on video-js "Video Player is loading. Play Lesson The first line 10s Skip Back 10 seconds Pa…" at bounding box center [329, 247] width 659 height 370
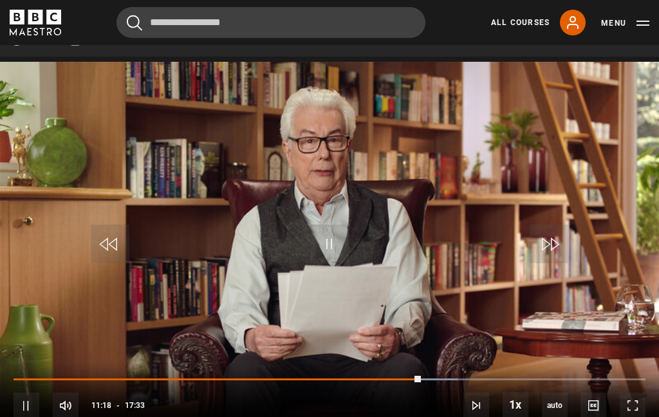
click at [337, 218] on video-js "Video Player is loading. Play Lesson The first line 10s Skip Back 10 seconds Pa…" at bounding box center [329, 247] width 659 height 370
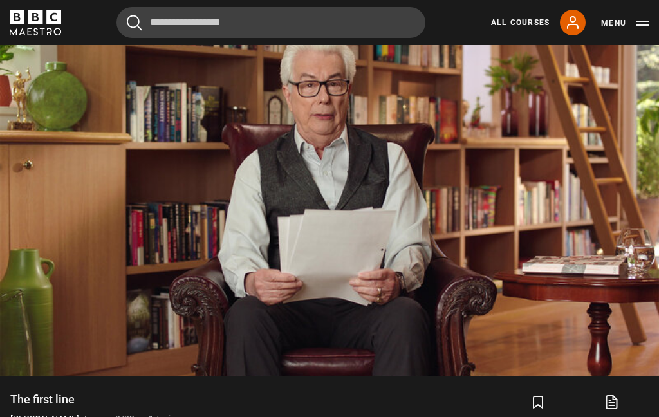
scroll to position [566, 0]
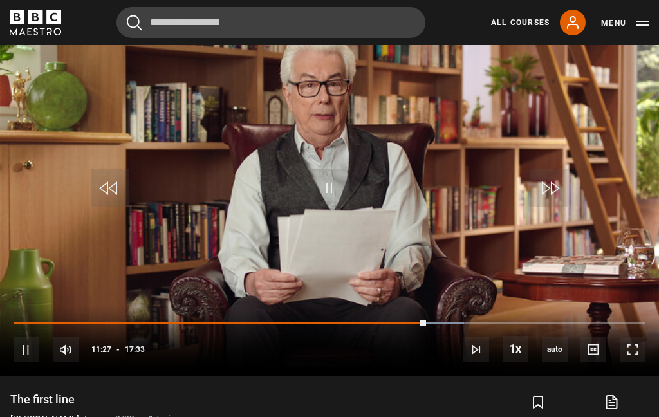
click at [198, 322] on div "10s Skip Back 10 seconds Pause 10s Skip Forward 10 seconds Loaded : 71.23% Paus…" at bounding box center [329, 341] width 659 height 71
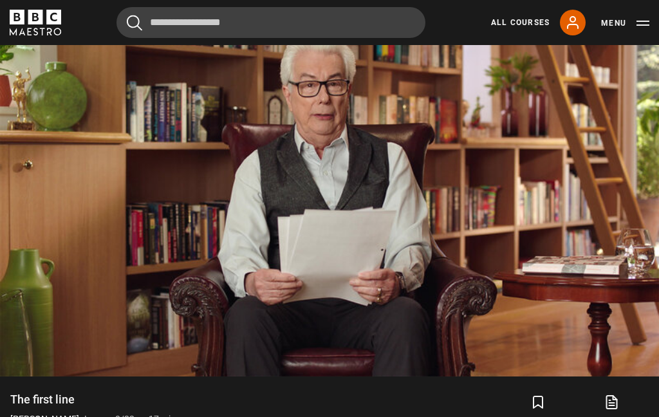
click at [346, 145] on video-js "Video Player is loading. Play Lesson The first line 10s Skip Back 10 seconds Pa…" at bounding box center [329, 191] width 659 height 370
click at [223, 231] on video-js "Video Player is loading. Play Lesson The first line 10s Skip Back 10 seconds Pa…" at bounding box center [329, 191] width 659 height 370
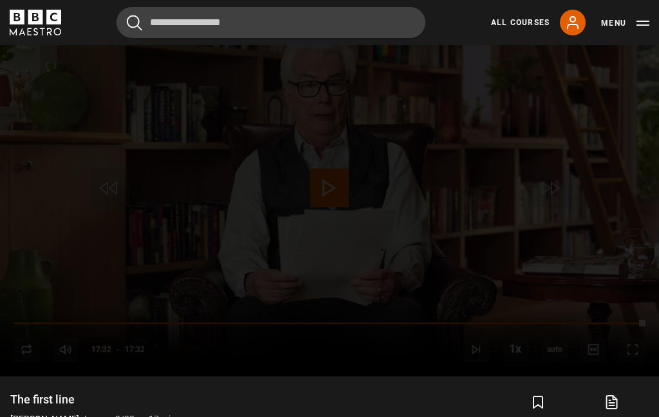
click at [367, 205] on div "Lesson Completed Up next Outline to draft Cancel Do you want to save this lesso…" at bounding box center [329, 191] width 659 height 370
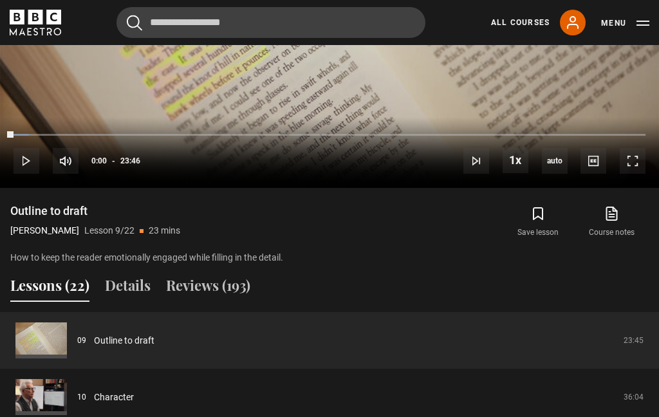
scroll to position [742, 0]
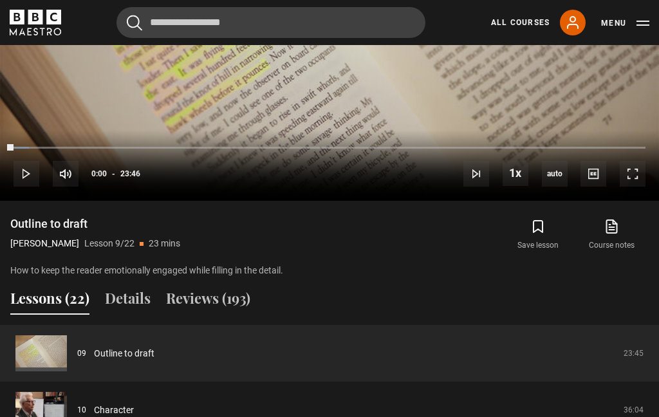
click at [52, 312] on button "Lessons (22)" at bounding box center [49, 301] width 79 height 27
click at [86, 309] on button "Lessons (22)" at bounding box center [49, 301] width 79 height 27
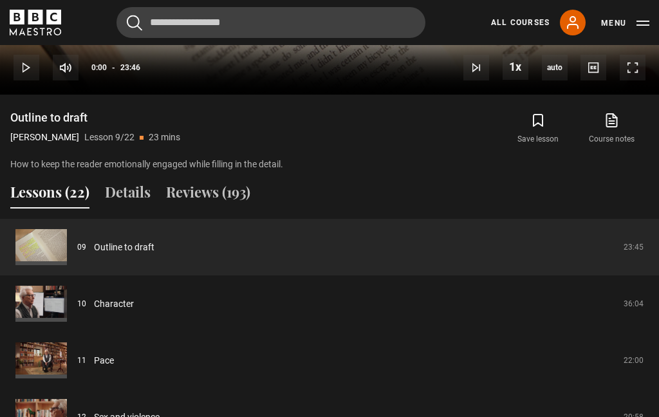
scroll to position [857, 0]
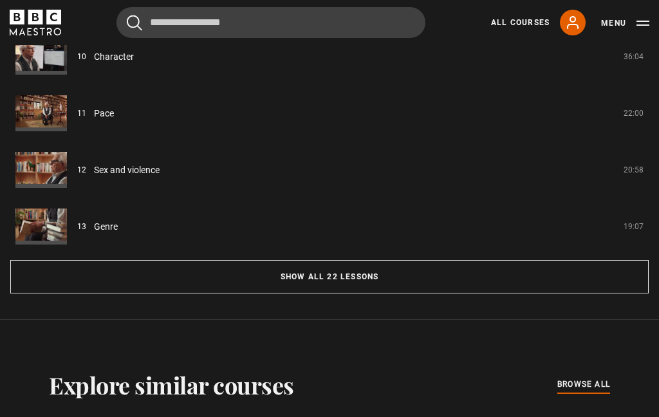
click at [315, 289] on button "Show all 22 lessons" at bounding box center [329, 277] width 638 height 33
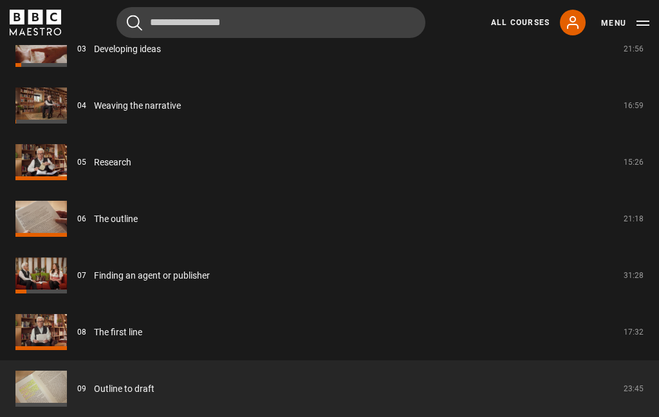
scroll to position [1217, 0]
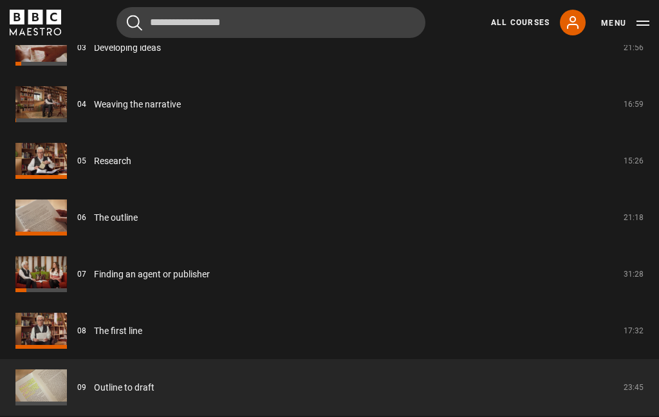
click at [123, 224] on link "The outline" at bounding box center [116, 218] width 44 height 14
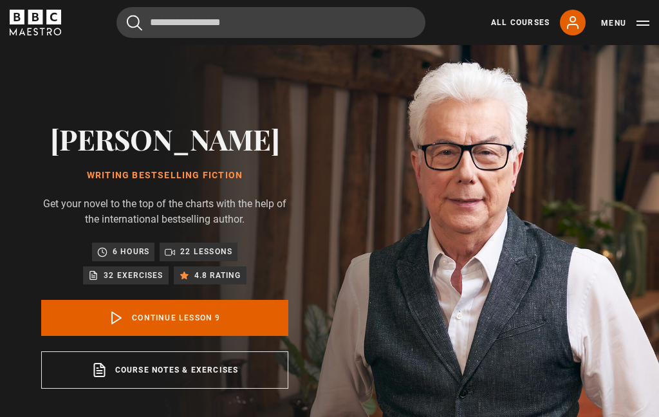
click at [321, 215] on div "Ken Follett Writing Bestselling Fiction Get your novel to the top of the charts…" at bounding box center [164, 255] width 329 height 421
click at [197, 321] on link "Continue lesson 9" at bounding box center [164, 318] width 247 height 36
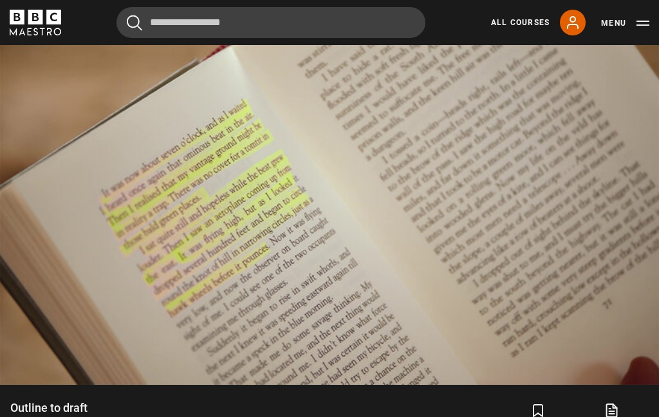
click at [61, 311] on video-js "Video Player is loading. Play Lesson Outline to draft 10s Skip Back 10 seconds …" at bounding box center [329, 199] width 659 height 370
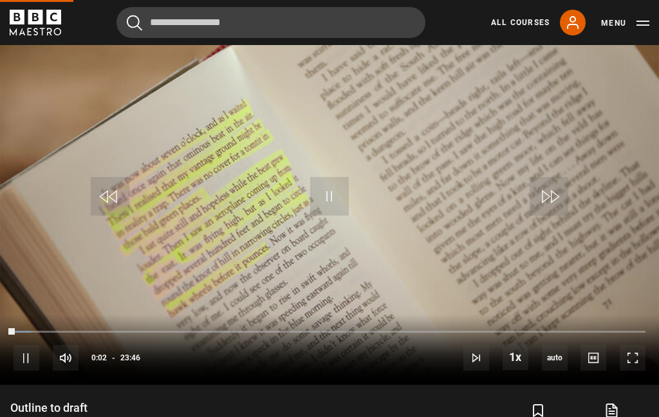
click at [210, 248] on video-js "Video Player is loading. Play Lesson Outline to draft 10s Skip Back 10 seconds …" at bounding box center [329, 199] width 659 height 370
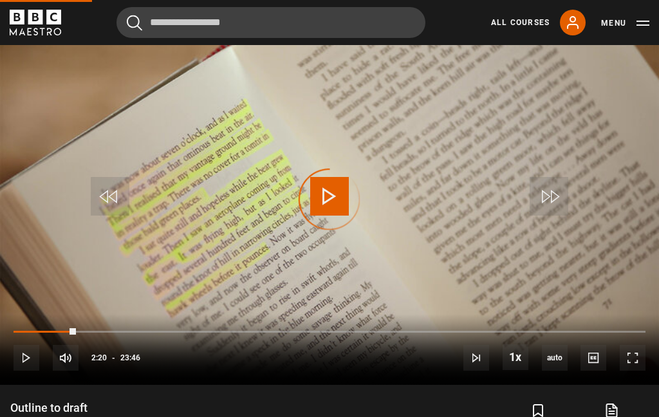
click at [30, 333] on div "Progress Bar" at bounding box center [45, 332] width 62 height 3
click at [221, 261] on video-js "Video Player is loading. Play Lesson Outline to draft 10s Skip Back 10 seconds …" at bounding box center [329, 199] width 659 height 370
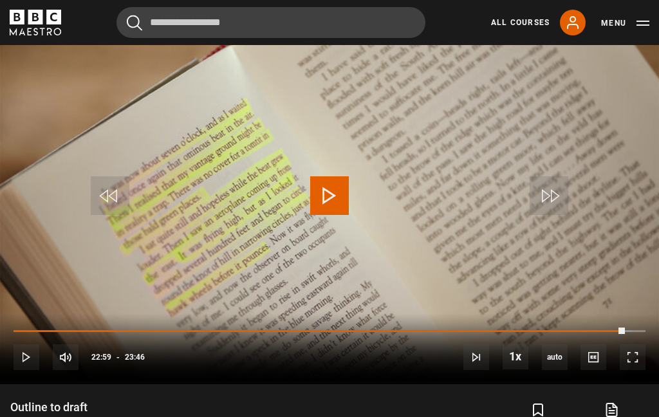
click at [318, 201] on span "Video Player" at bounding box center [329, 195] width 39 height 39
click at [169, 87] on video-js "Video Player is loading. Play Lesson Outline to draft 10s Skip Back 10 seconds …" at bounding box center [329, 199] width 659 height 370
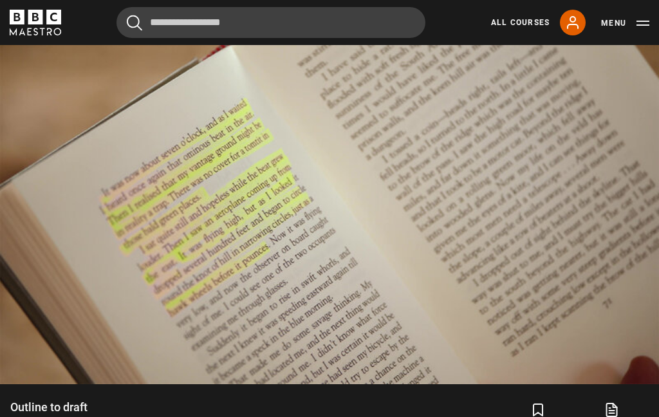
click at [176, 55] on video-js "Video Player is loading. Play Lesson Outline to draft 10s Skip Back 10 seconds …" at bounding box center [329, 199] width 659 height 370
click at [140, 93] on video-js "Video Player is loading. Play Lesson Outline to draft 10s Skip Back 10 seconds …" at bounding box center [329, 199] width 659 height 370
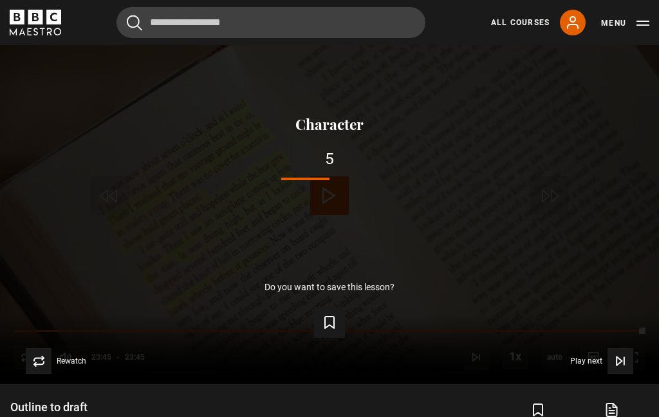
click at [558, 326] on form "Save lesson" at bounding box center [329, 320] width 617 height 36
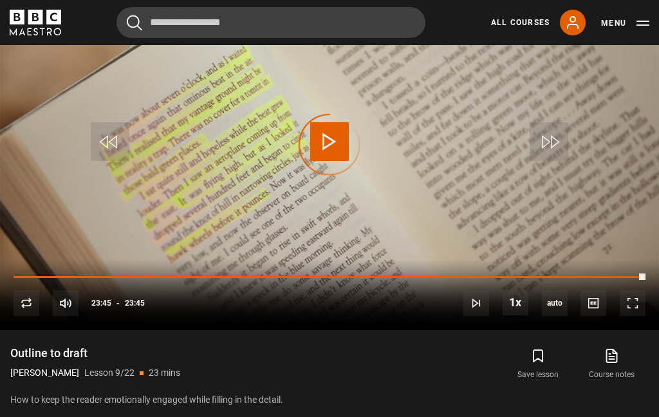
scroll to position [617, 0]
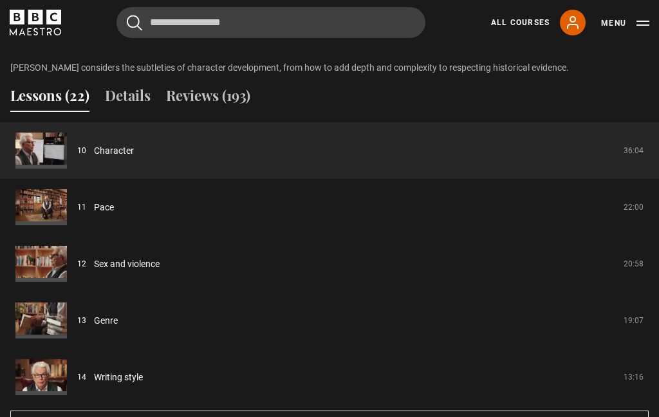
scroll to position [944, 0]
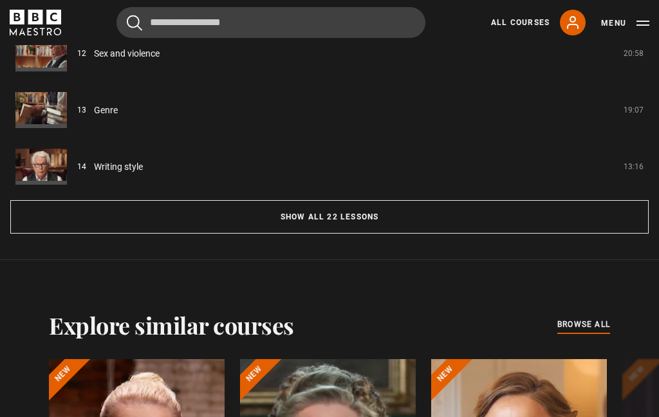
click at [327, 232] on button "Show all 22 lessons" at bounding box center [329, 217] width 638 height 33
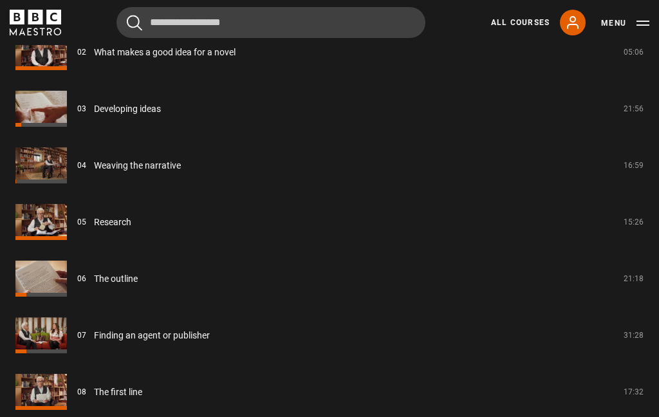
scroll to position [1155, 0]
click at [110, 225] on link "Research" at bounding box center [112, 223] width 37 height 14
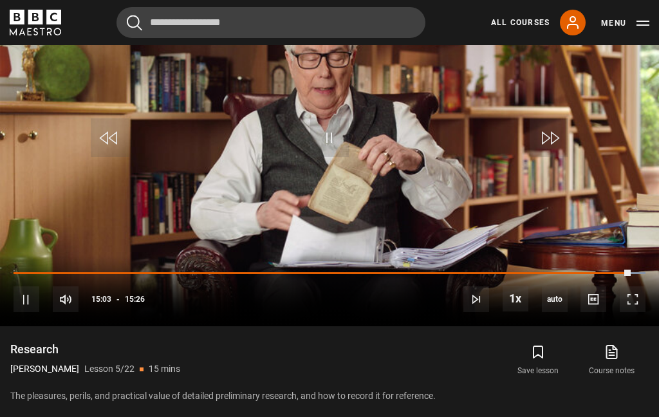
scroll to position [595, 0]
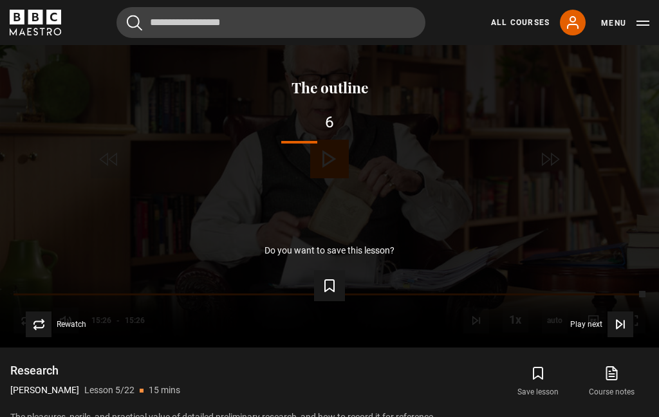
click at [612, 376] on icon at bounding box center [612, 373] width 10 height 13
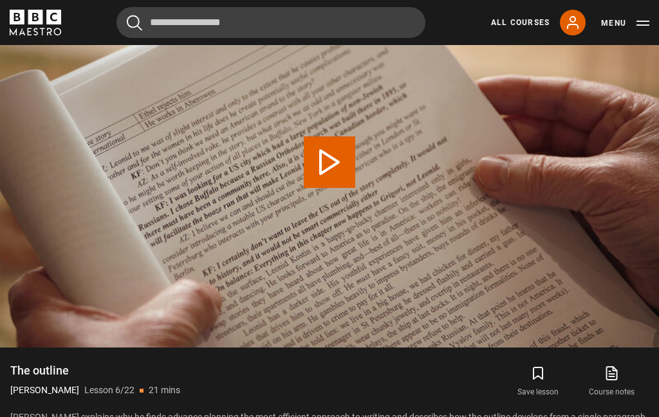
scroll to position [475, 0]
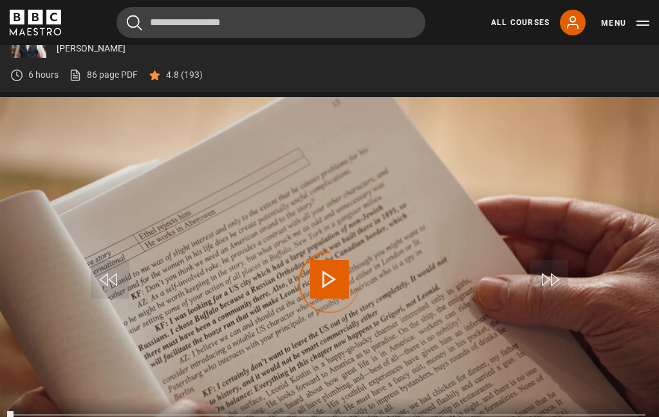
click at [333, 291] on span "Video Player" at bounding box center [329, 279] width 39 height 39
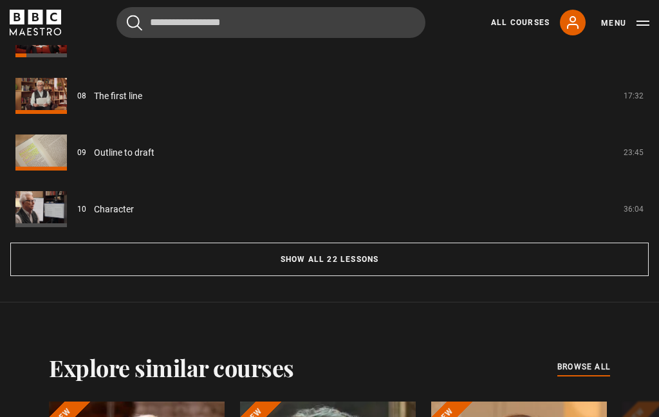
scroll to position [1126, 0]
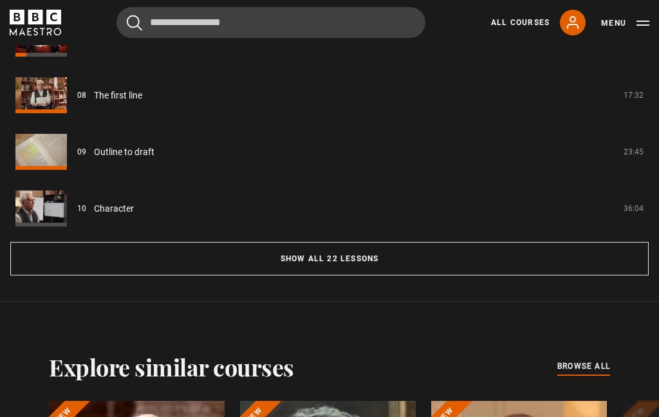
click at [351, 266] on button "Show all 22 lessons" at bounding box center [329, 258] width 638 height 33
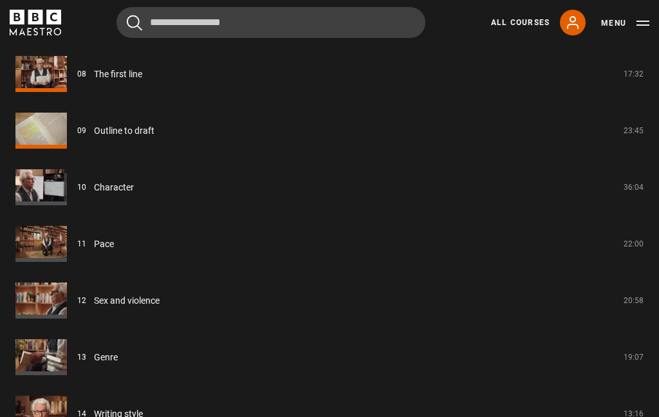
scroll to position [1494, 0]
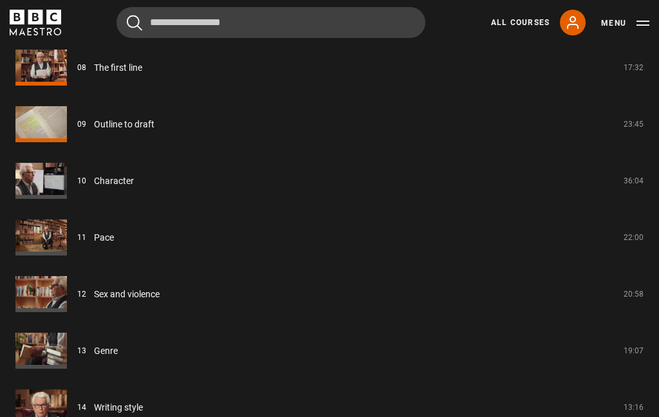
click at [94, 128] on link "Outline to draft" at bounding box center [124, 125] width 60 height 14
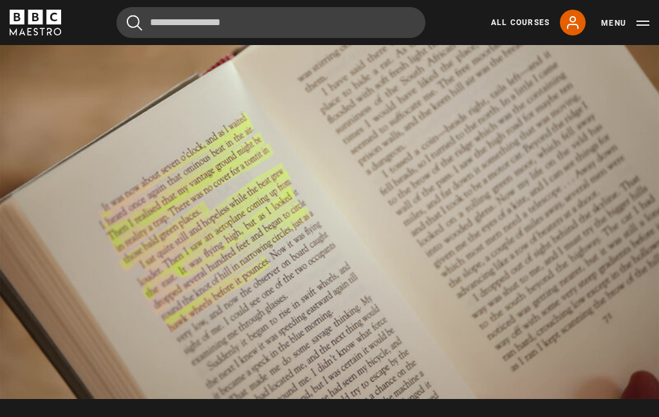
scroll to position [542, 0]
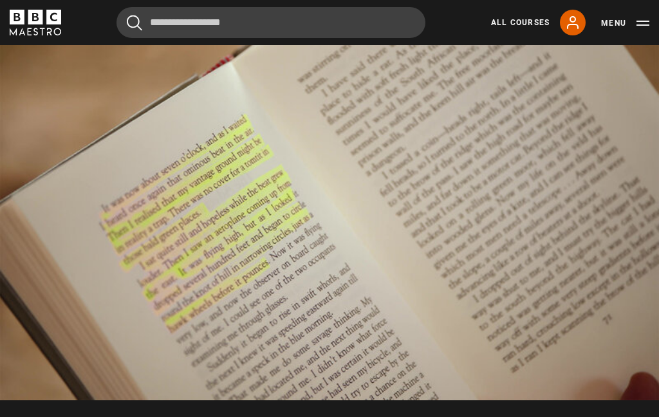
click at [107, 180] on video-js "Video Player is loading. Play Lesson Outline to draft 10s Skip Back 10 seconds …" at bounding box center [329, 215] width 659 height 370
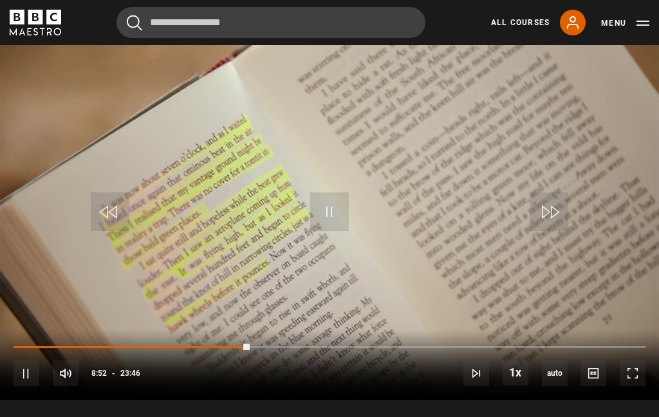
click at [167, 118] on video-js "Video Player is loading. Play Lesson Outline to draft 10s Skip Back 10 seconds …" at bounding box center [329, 215] width 659 height 370
click at [187, 113] on video-js "Video Player is loading. Play Lesson Outline to draft 10s Skip Back 10 seconds …" at bounding box center [329, 215] width 659 height 370
click at [277, 172] on video-js "Video Player is loading. Play Lesson Outline to draft 10s Skip Back 10 seconds …" at bounding box center [329, 215] width 659 height 370
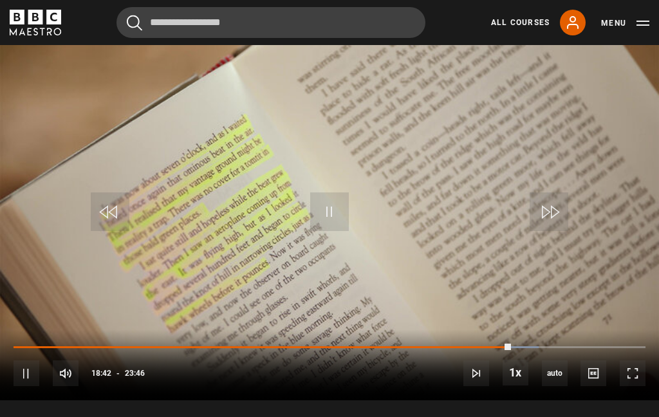
click at [159, 138] on video-js "Video Player is loading. Play Lesson Outline to draft 10s Skip Back 10 seconds …" at bounding box center [329, 215] width 659 height 370
click at [161, 127] on video-js "Video Player is loading. Play Lesson Outline to draft 10s Skip Back 10 seconds …" at bounding box center [329, 215] width 659 height 370
click at [368, 217] on video-js "Video Player is loading. Play Lesson Outline to draft 10s Skip Back 10 seconds …" at bounding box center [329, 215] width 659 height 370
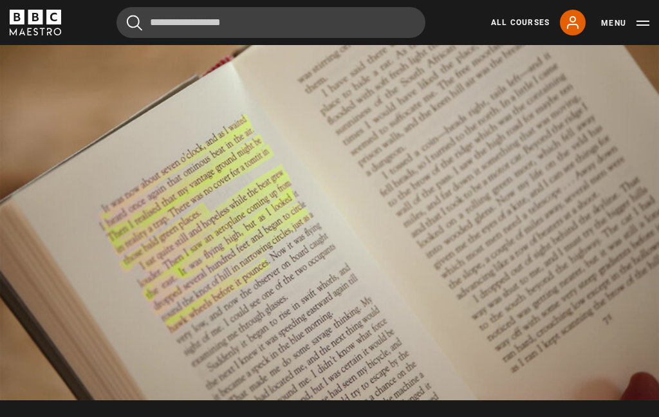
click at [212, 168] on video-js "Video Player is loading. Play Lesson Outline to draft 10s Skip Back 10 seconds …" at bounding box center [329, 215] width 659 height 370
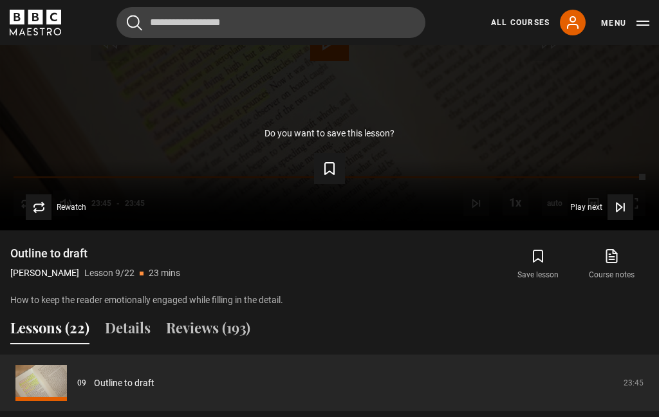
scroll to position [730, 0]
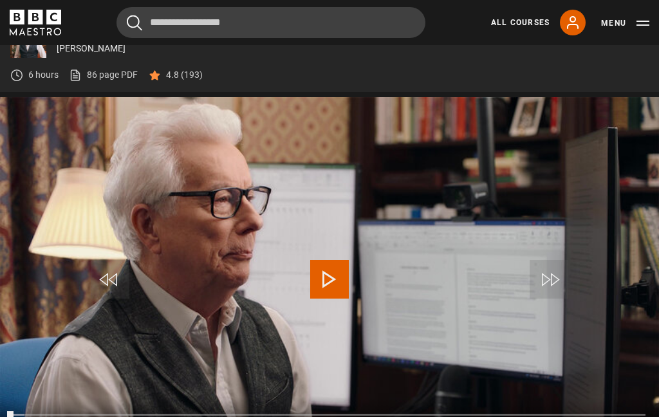
scroll to position [535, 0]
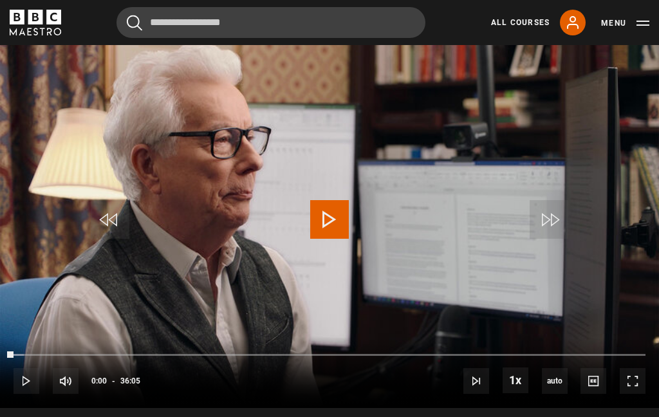
click at [515, 27] on link "All Courses" at bounding box center [520, 23] width 59 height 12
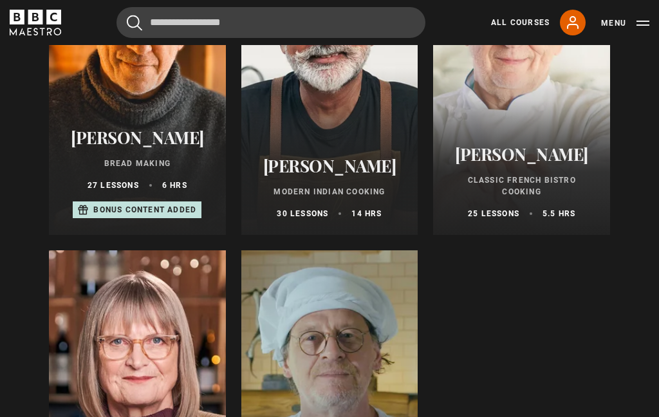
scroll to position [566, 0]
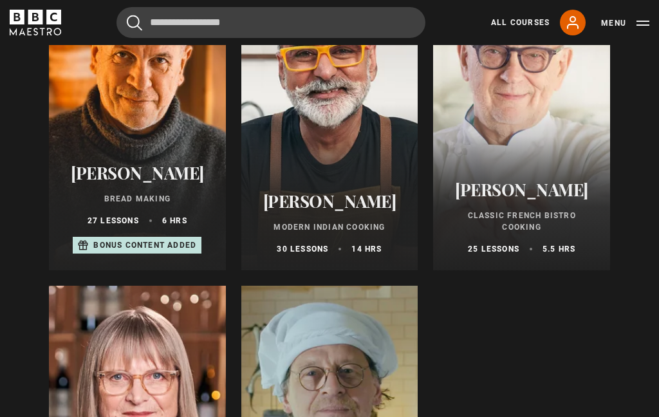
click at [534, 210] on p "Classic French Bistro Cooking" at bounding box center [521, 221] width 146 height 23
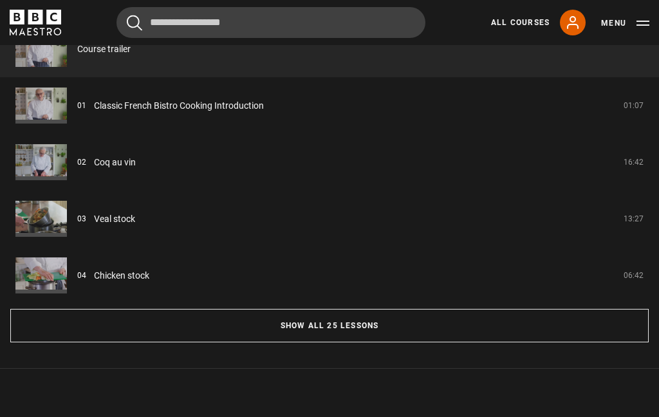
scroll to position [1057, 0]
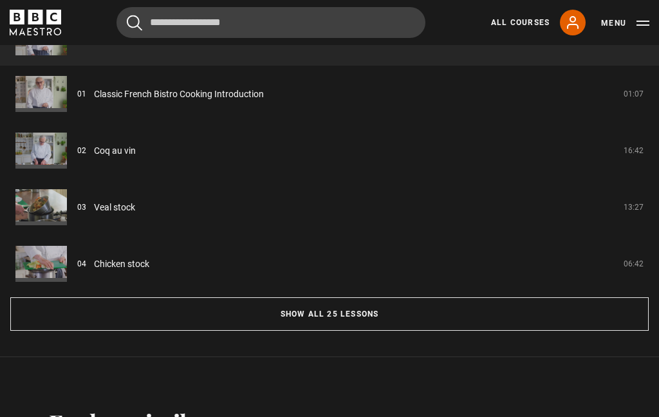
click at [94, 100] on link "Classic French Bistro Cooking Introduction" at bounding box center [179, 94] width 170 height 14
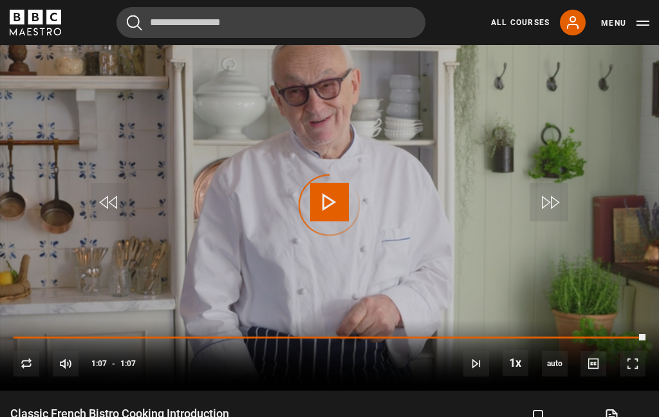
scroll to position [544, 0]
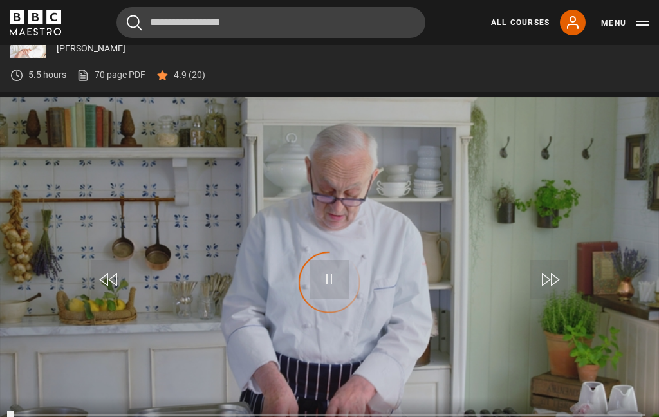
scroll to position [515, 0]
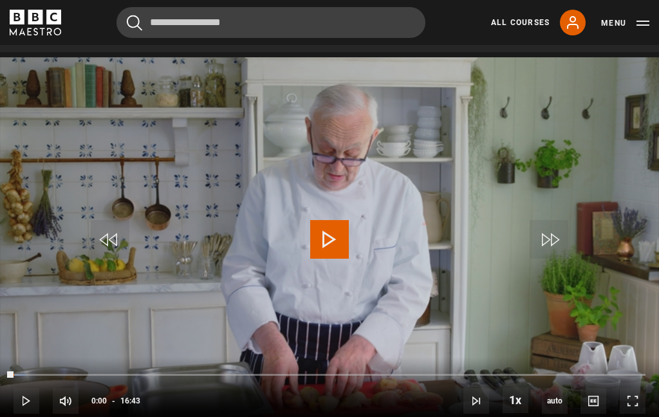
click at [129, 123] on video-js "Video Player is loading. Play Lesson Coq au vin 10s Skip Back 10 seconds Play 1…" at bounding box center [329, 242] width 659 height 370
click at [129, 122] on video-js "Video Player is loading. Play Lesson Coq au vin 10s Skip Back 10 seconds Pause …" at bounding box center [329, 242] width 659 height 370
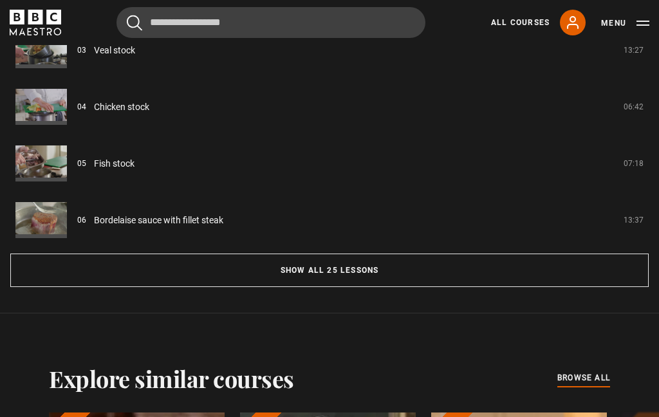
scroll to position [1102, 0]
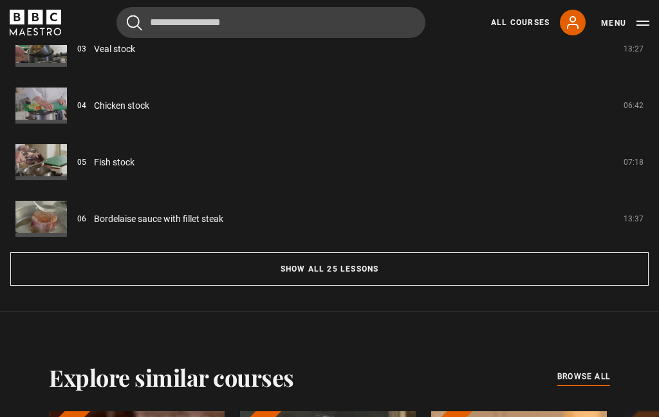
click at [374, 275] on button "Show all 25 lessons" at bounding box center [329, 268] width 638 height 33
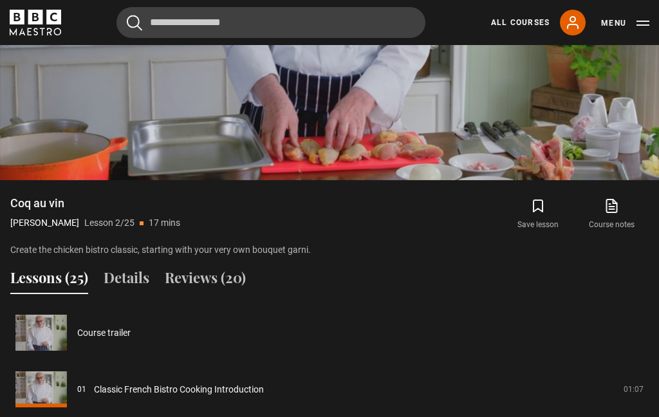
scroll to position [691, 0]
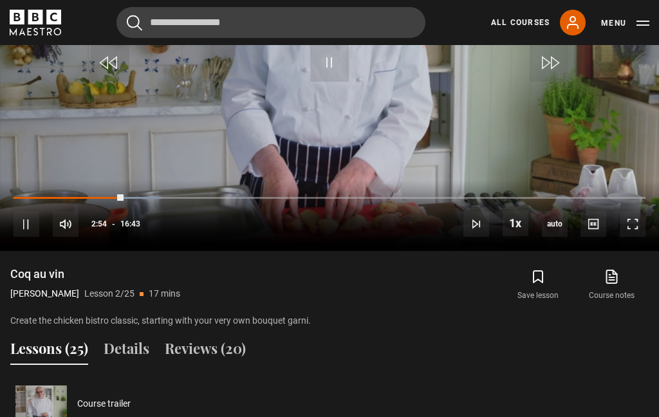
click at [303, 114] on video-js "Video Player is loading. Play Lesson Coq au vin 10s Skip Back 10 seconds Pause …" at bounding box center [329, 65] width 659 height 370
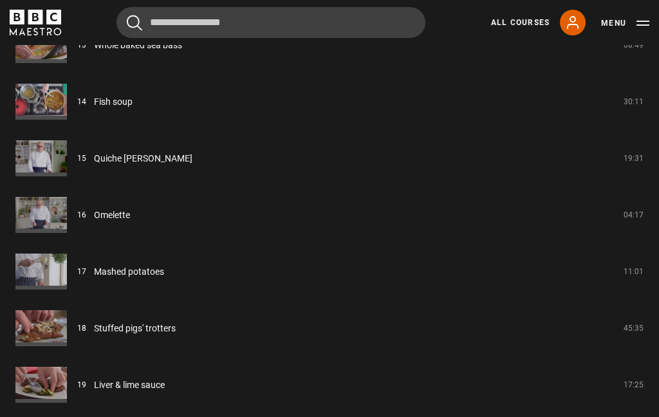
scroll to position [1774, 0]
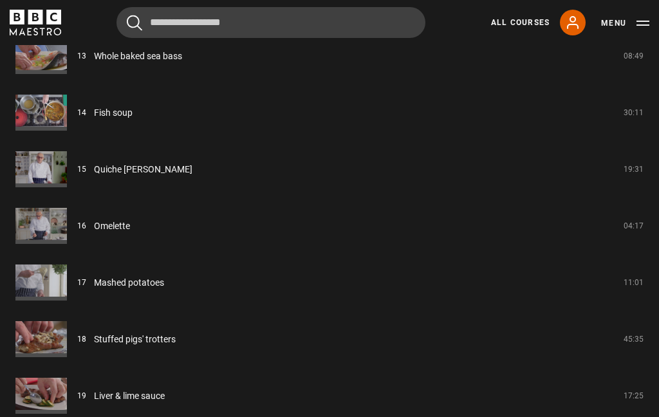
click at [125, 120] on link "Fish soup" at bounding box center [113, 114] width 39 height 14
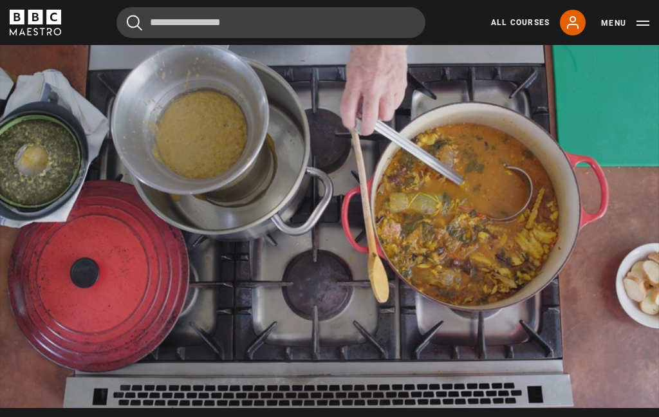
scroll to position [540, 0]
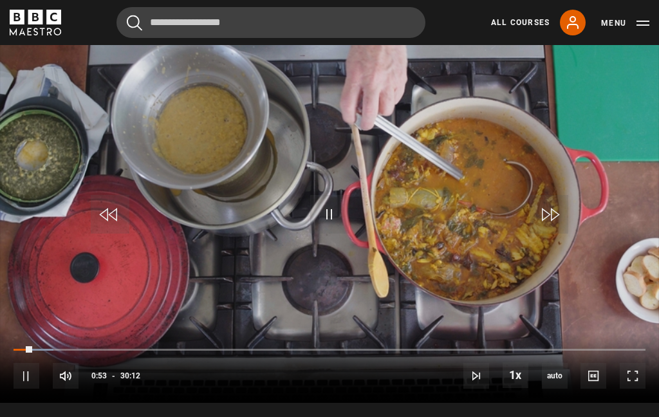
click at [347, 168] on video-js "Video Player is loading. Play Lesson Fish soup 10s Skip Back 10 seconds Pause 1…" at bounding box center [329, 217] width 659 height 370
